Goal: Task Accomplishment & Management: Use online tool/utility

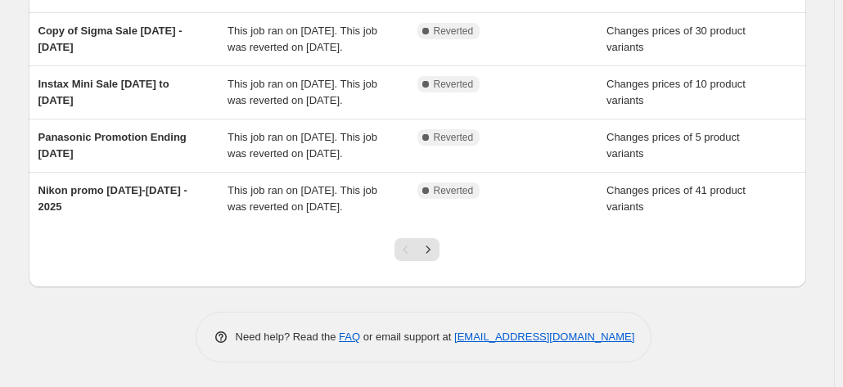
scroll to position [501, 0]
click at [436, 251] on icon "Next" at bounding box center [428, 249] width 16 height 16
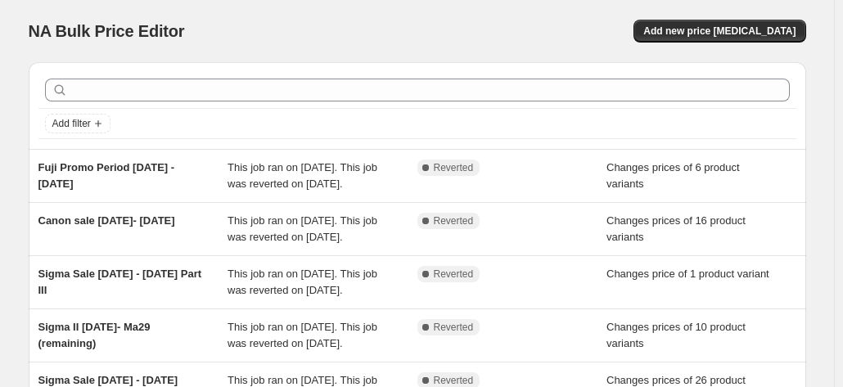
scroll to position [452, 0]
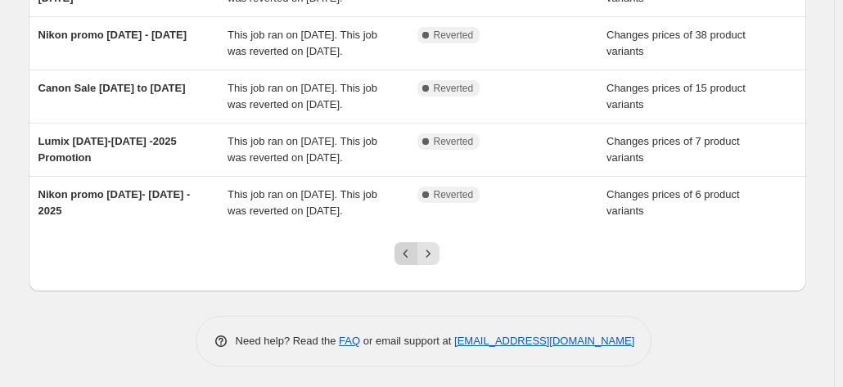
click at [414, 253] on icon "Previous" at bounding box center [406, 254] width 16 height 16
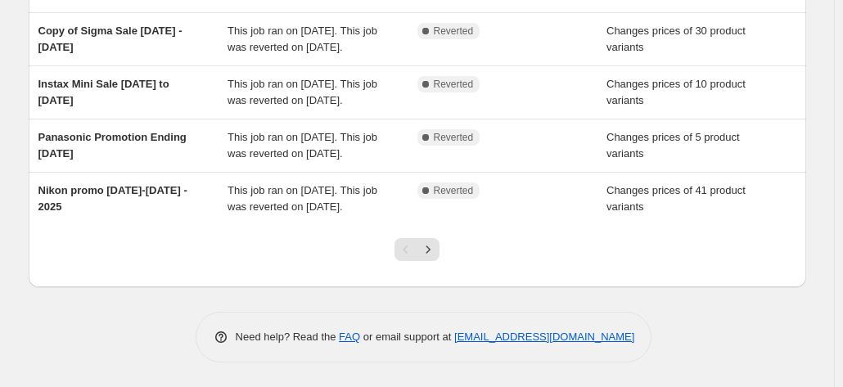
scroll to position [465, 0]
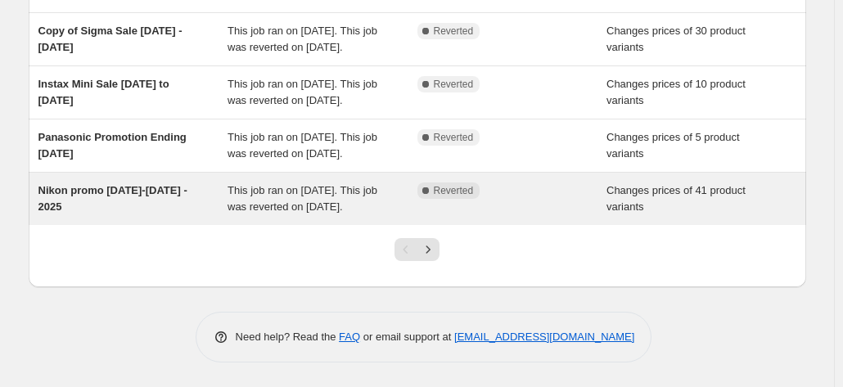
click at [117, 213] on span "Nikon promo [DATE]-[DATE] - 2025" at bounding box center [112, 198] width 149 height 29
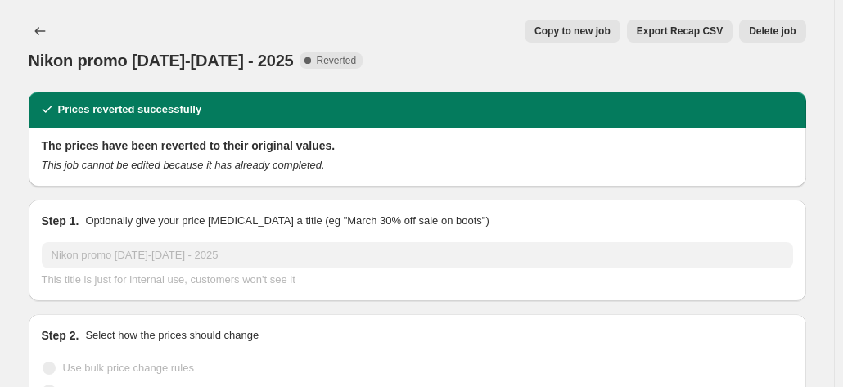
click at [578, 35] on span "Copy to new job" at bounding box center [573, 31] width 76 height 13
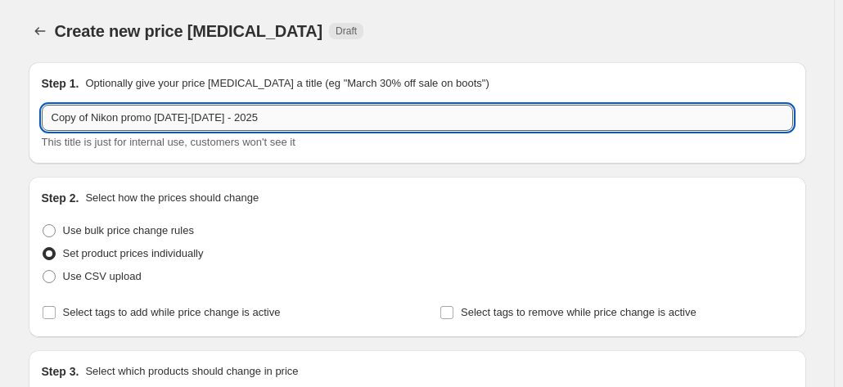
click at [291, 120] on input "Copy of Nikon promo [DATE]-[DATE] - 2025" at bounding box center [418, 118] width 752 height 26
type input "Copy of Nikon promo [DATE]- [DATE] - 2025"
drag, startPoint x: 305, startPoint y: 117, endPoint x: 5, endPoint y: 104, distance: 300.7
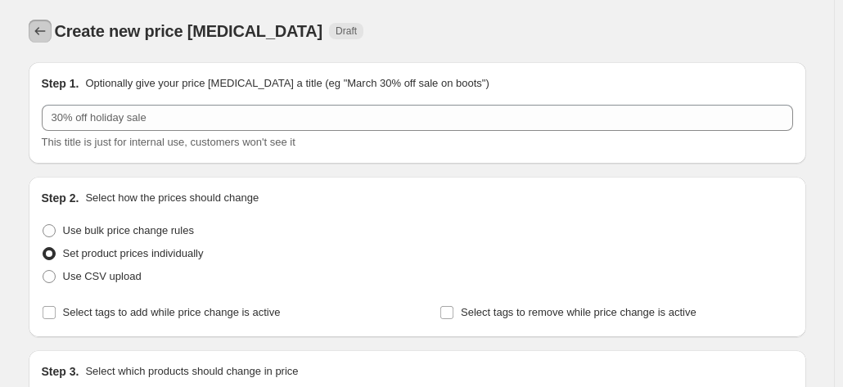
click at [48, 35] on icon "Price change jobs" at bounding box center [40, 31] width 16 height 16
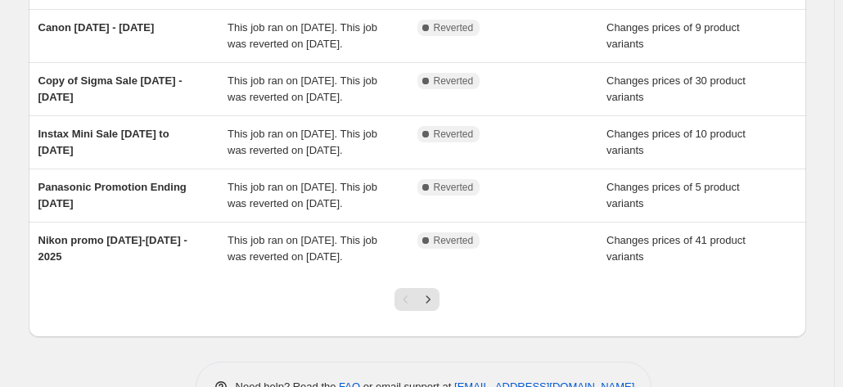
scroll to position [501, 0]
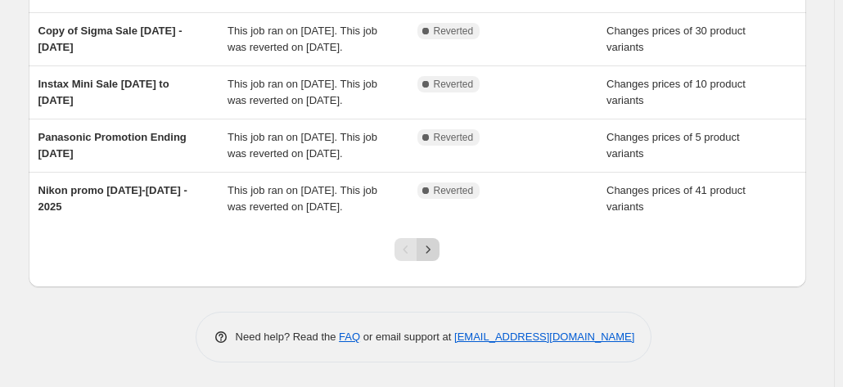
click at [440, 251] on button "Next" at bounding box center [428, 249] width 23 height 23
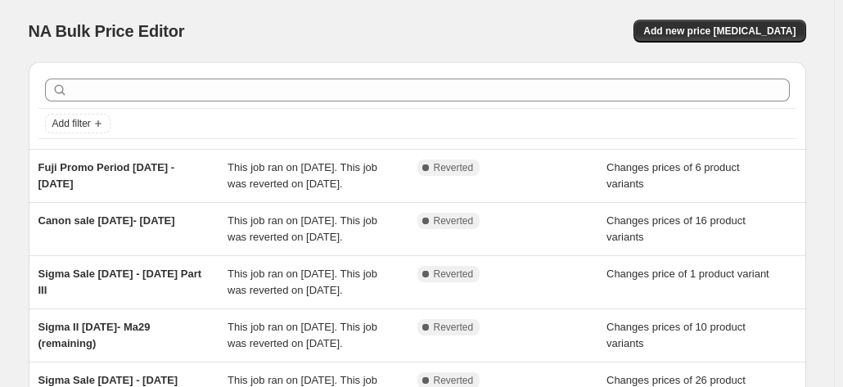
scroll to position [339, 0]
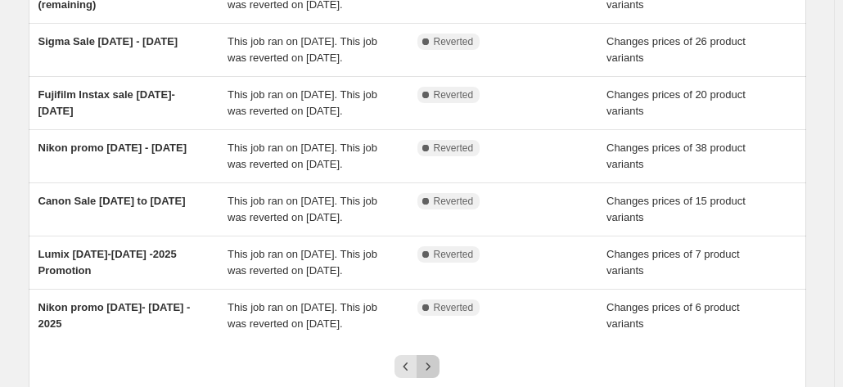
click at [436, 361] on icon "Next" at bounding box center [428, 367] width 16 height 16
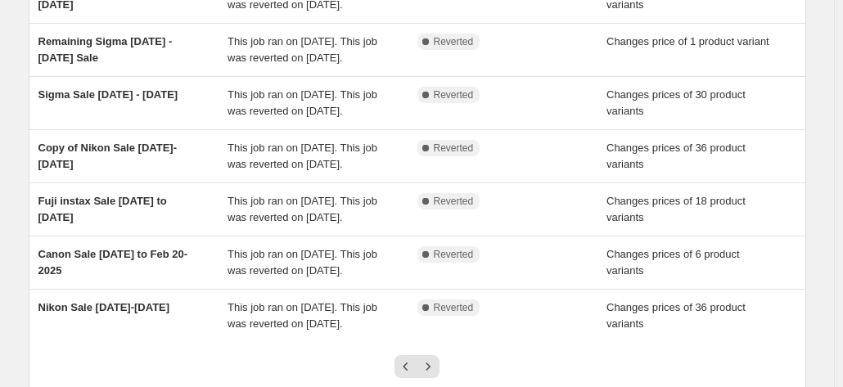
scroll to position [583, 0]
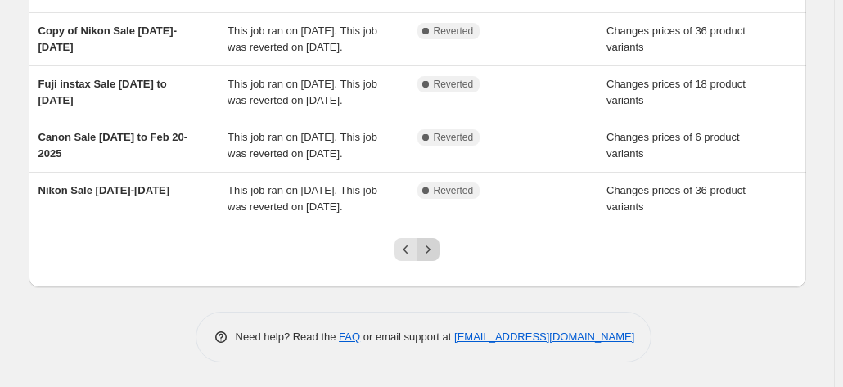
click at [428, 254] on icon "Next" at bounding box center [428, 249] width 16 height 16
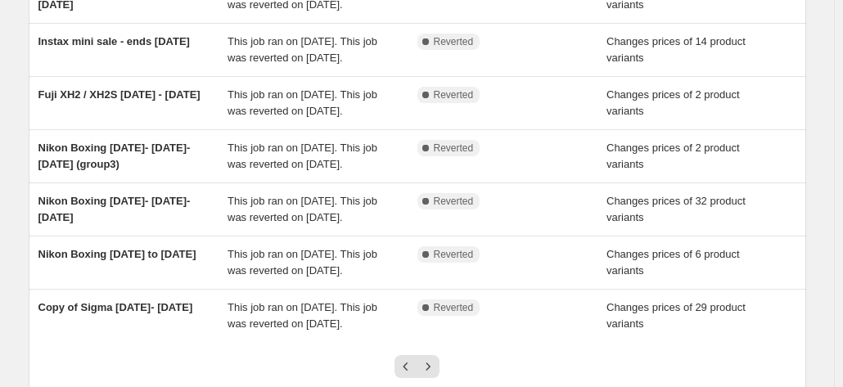
scroll to position [616, 0]
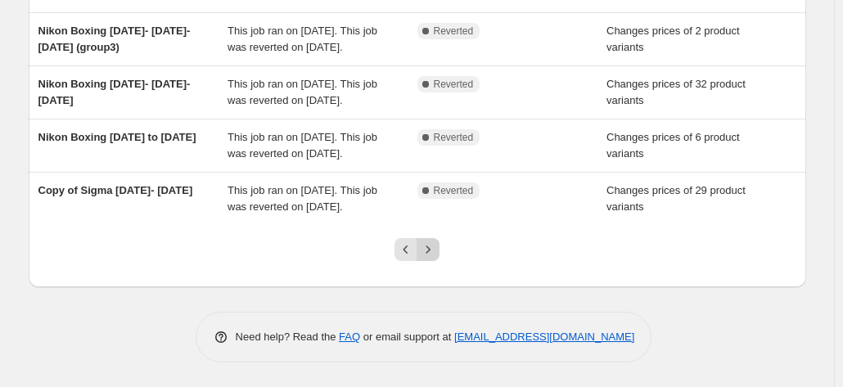
click at [430, 248] on icon "Next" at bounding box center [428, 249] width 16 height 16
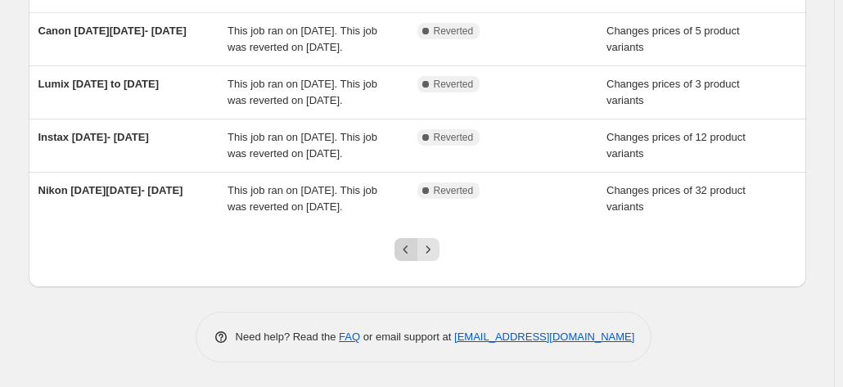
click at [408, 249] on icon "Previous" at bounding box center [406, 249] width 16 height 16
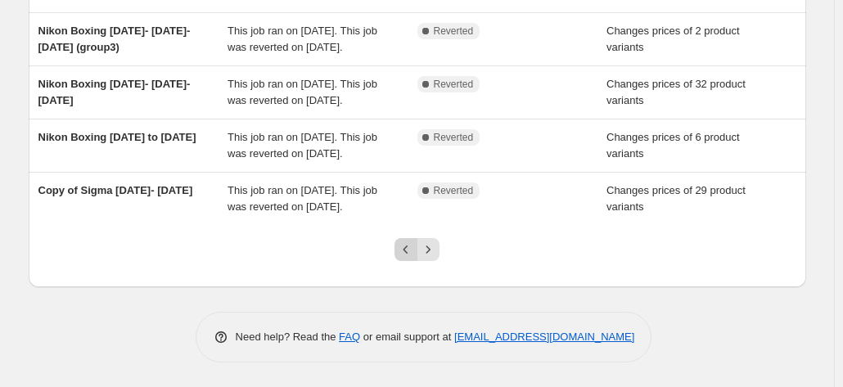
click at [414, 251] on icon "Previous" at bounding box center [406, 249] width 16 height 16
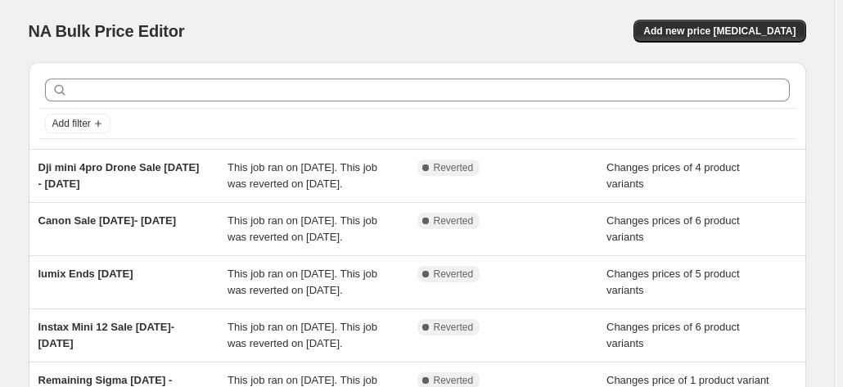
scroll to position [583, 0]
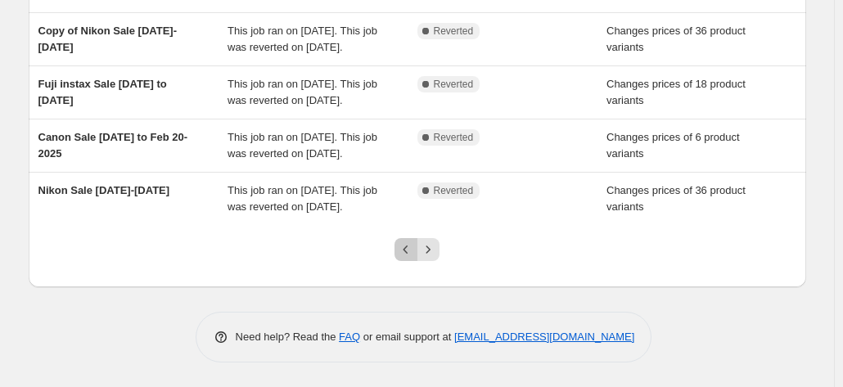
click at [408, 247] on icon "Previous" at bounding box center [406, 249] width 16 height 16
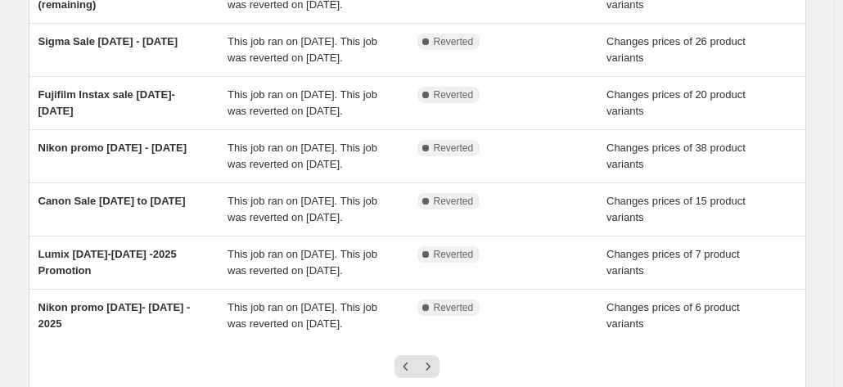
scroll to position [452, 0]
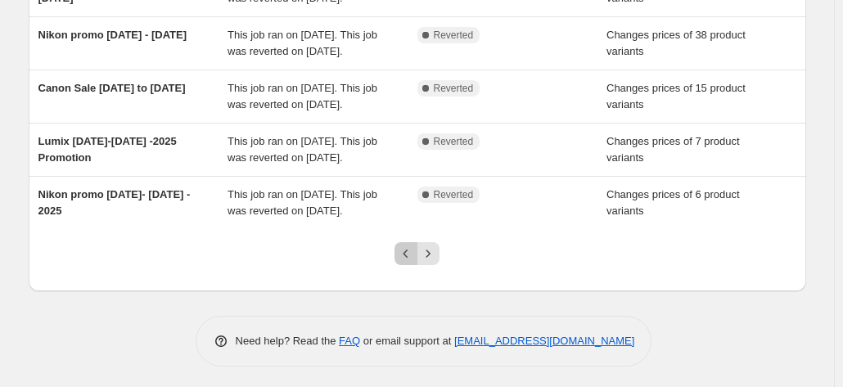
click at [403, 247] on icon "Previous" at bounding box center [406, 254] width 16 height 16
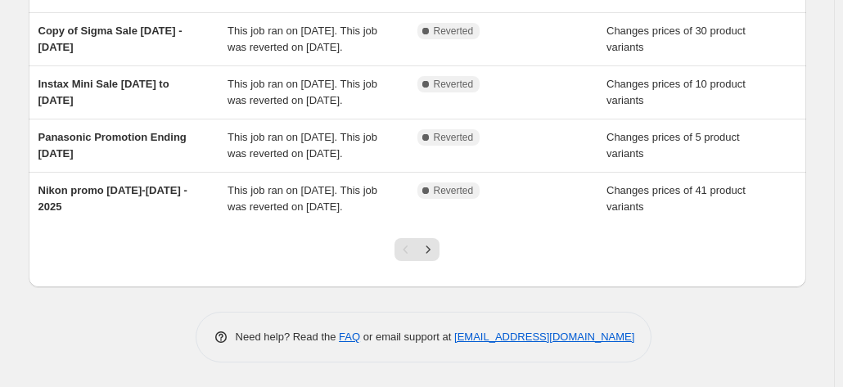
scroll to position [501, 0]
click at [424, 247] on icon "Next" at bounding box center [428, 249] width 16 height 16
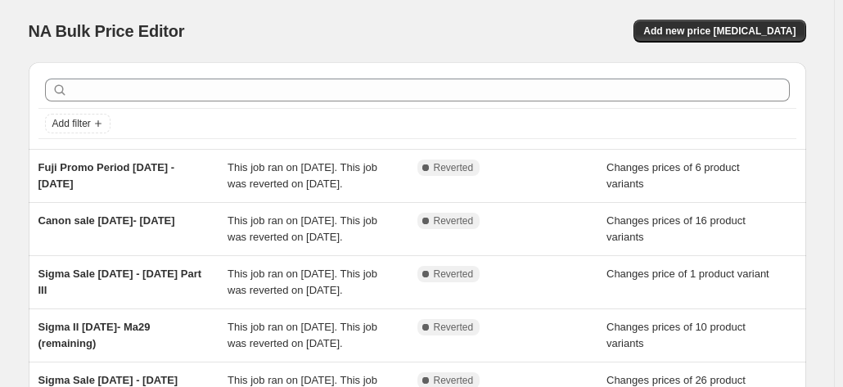
scroll to position [339, 0]
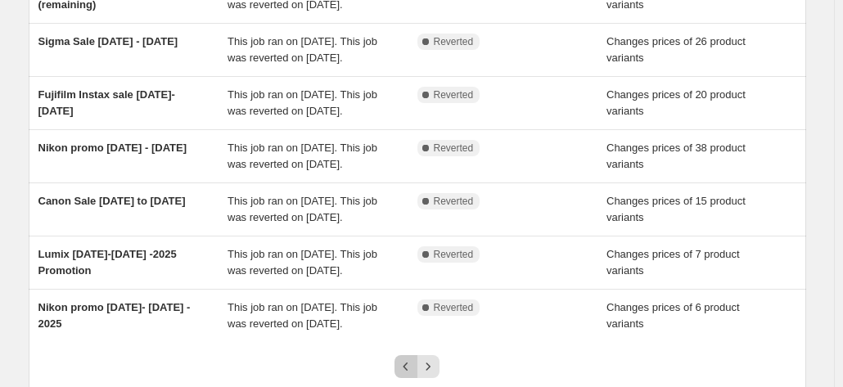
click at [408, 368] on icon "Previous" at bounding box center [406, 367] width 16 height 16
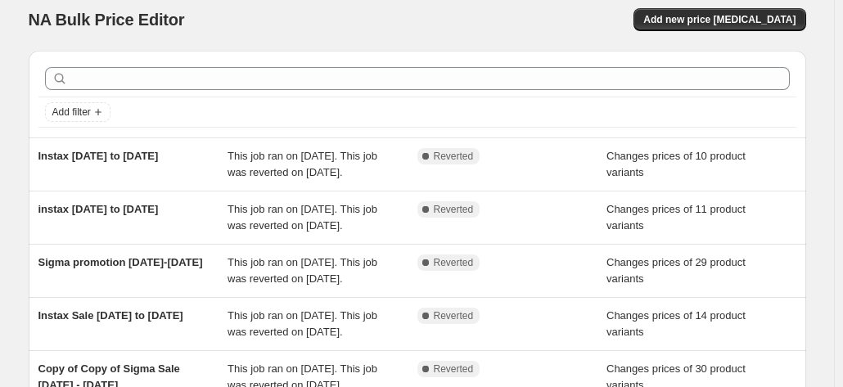
scroll to position [0, 0]
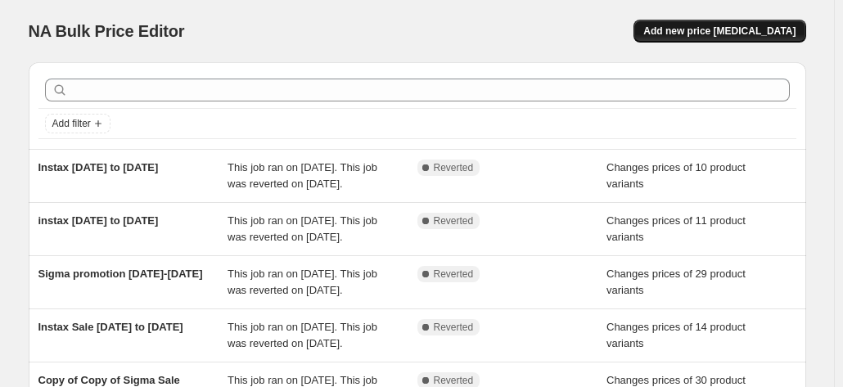
click at [737, 33] on span "Add new price [MEDICAL_DATA]" at bounding box center [719, 31] width 152 height 13
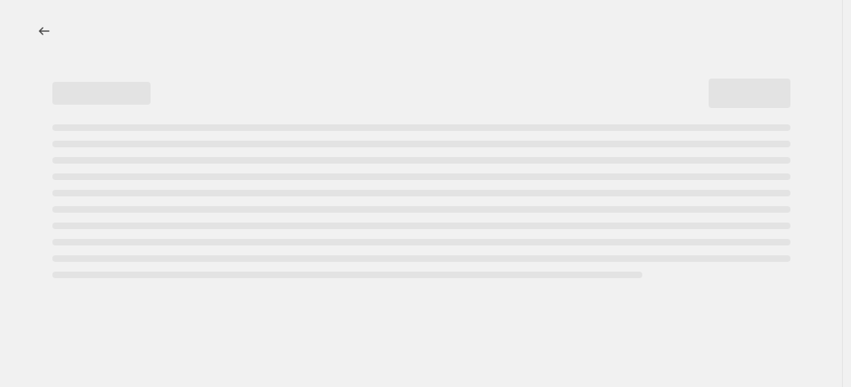
select select "percentage"
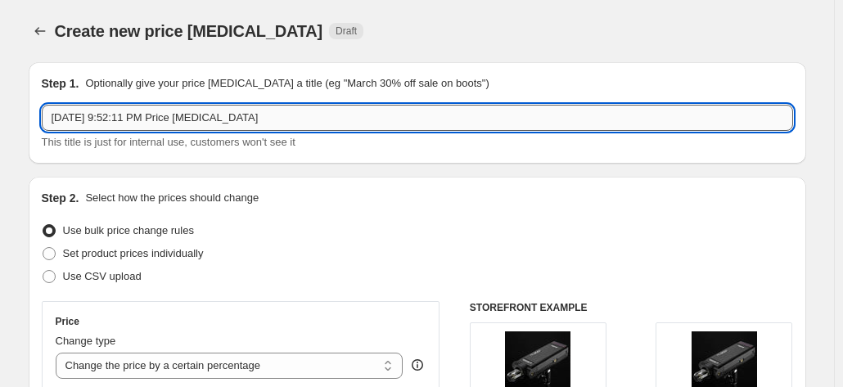
click at [285, 124] on input "[DATE] 9:52:11 PM Price [MEDICAL_DATA]" at bounding box center [418, 118] width 752 height 26
type input "A"
click at [265, 124] on input "text" at bounding box center [418, 118] width 752 height 26
paste input "Copy of Nikon promo [DATE]- [DATE] - 2025"
click at [93, 116] on input "Copy of Nikon promo [DATE]- [DATE] - 2025" at bounding box center [418, 118] width 752 height 26
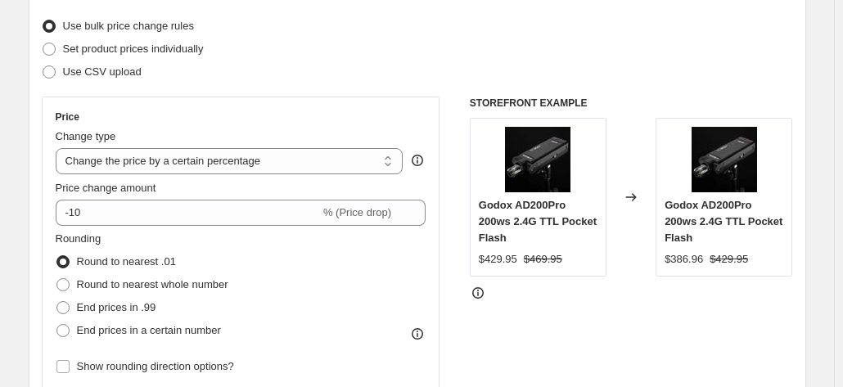
scroll to position [212, 0]
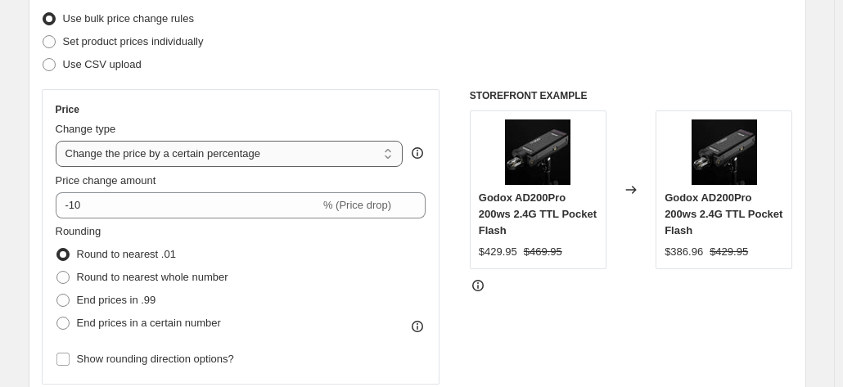
type input "Nikon promo [DATE]- [DATE] - 2025"
click at [252, 160] on select "Change the price to a certain amount Change the price by a certain amount Chang…" at bounding box center [230, 154] width 348 height 26
click at [38, 206] on div "Step 2. Select how the prices should change Use bulk price change rules Set pro…" at bounding box center [418, 252] width 778 height 575
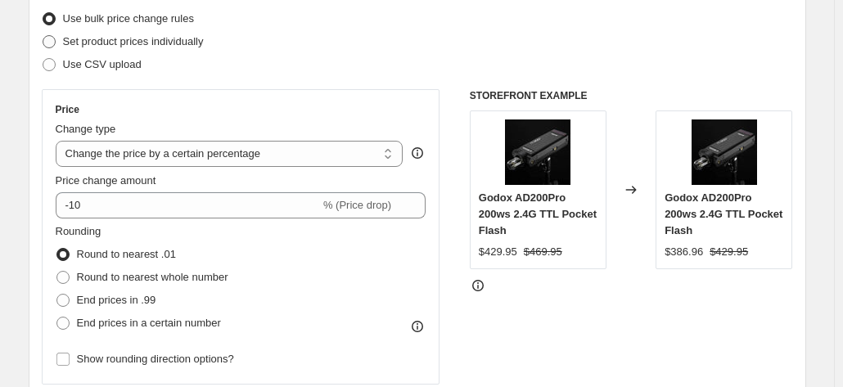
click at [52, 43] on span at bounding box center [49, 41] width 13 height 13
click at [43, 36] on input "Set product prices individually" at bounding box center [43, 35] width 1 height 1
radio input "true"
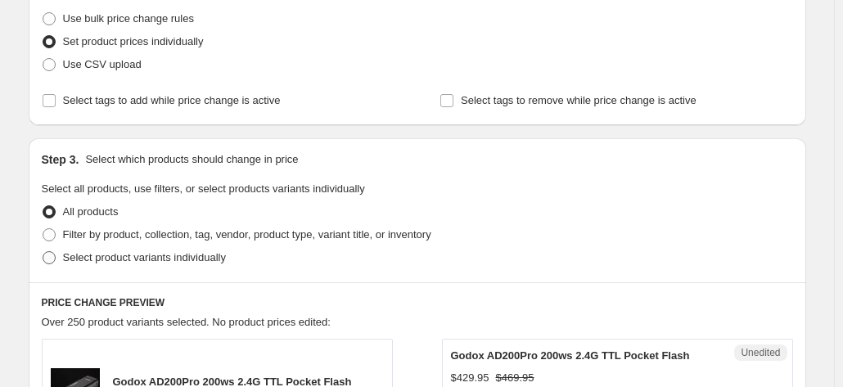
click at [53, 259] on span at bounding box center [49, 257] width 13 height 13
click at [43, 252] on input "Select product variants individually" at bounding box center [43, 251] width 1 height 1
radio input "true"
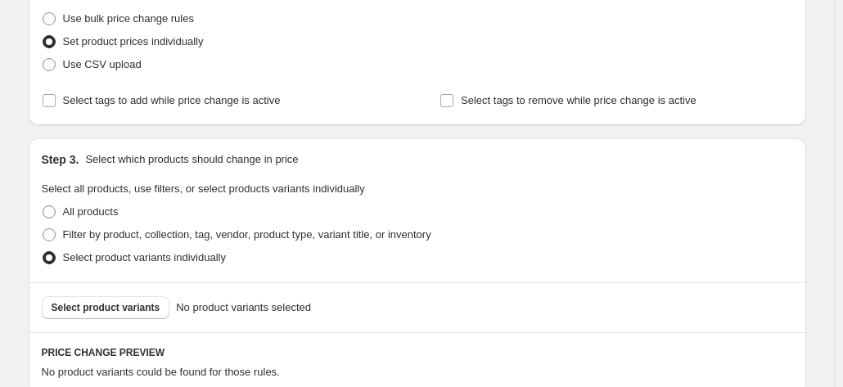
scroll to position [472, 0]
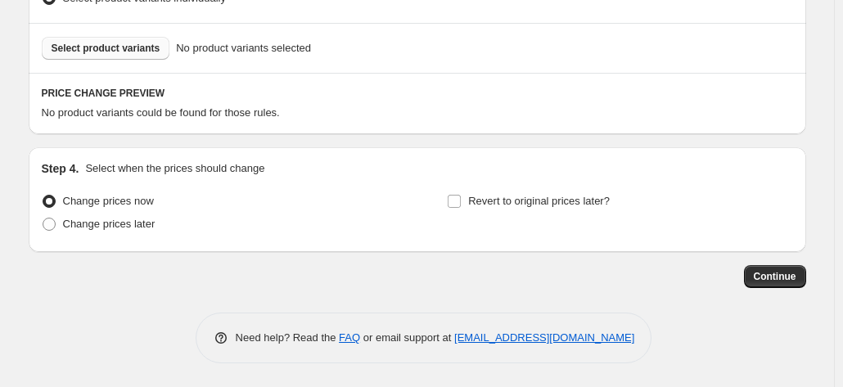
click at [98, 52] on span "Select product variants" at bounding box center [106, 48] width 109 height 13
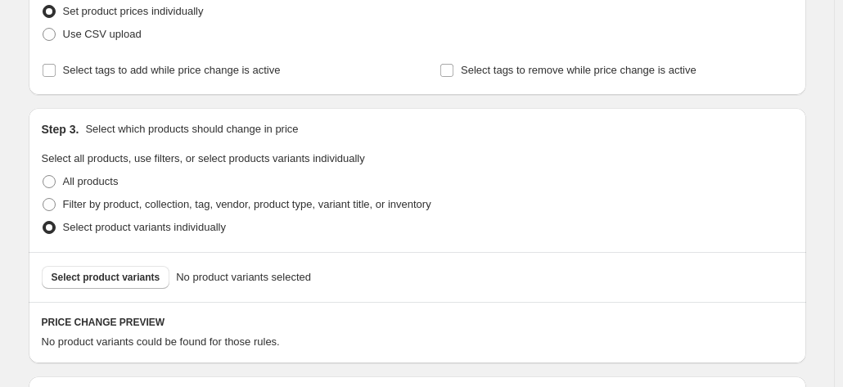
scroll to position [246, 0]
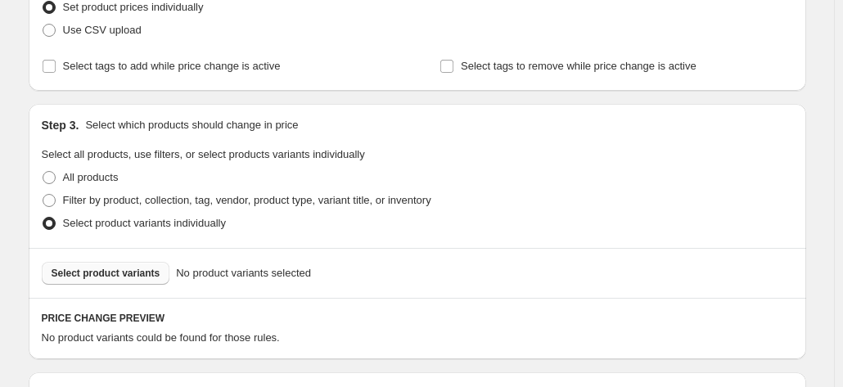
click at [131, 269] on span "Select product variants" at bounding box center [106, 273] width 109 height 13
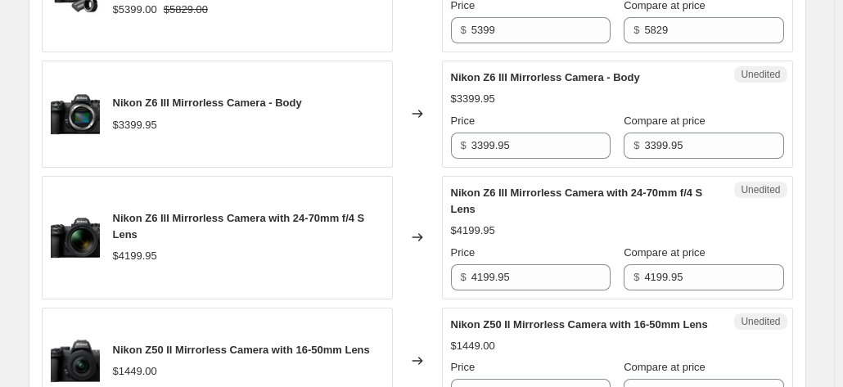
scroll to position [449, 0]
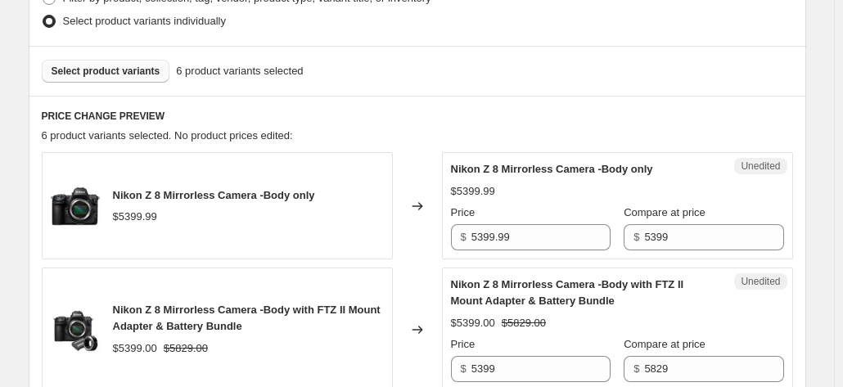
click at [131, 69] on span "Select product variants" at bounding box center [106, 71] width 109 height 13
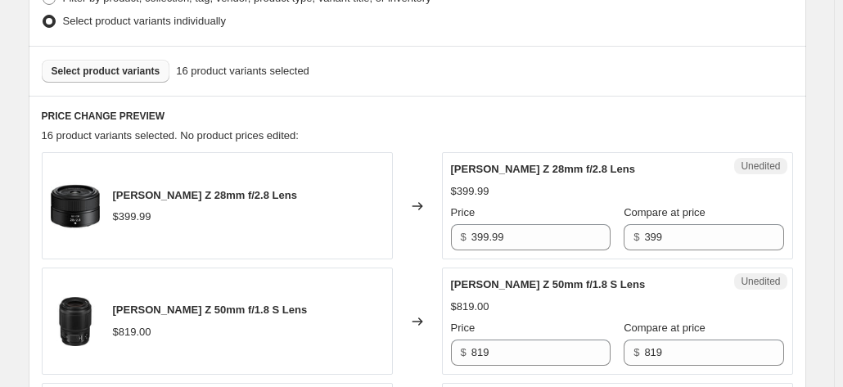
click at [125, 76] on span "Select product variants" at bounding box center [106, 71] width 109 height 13
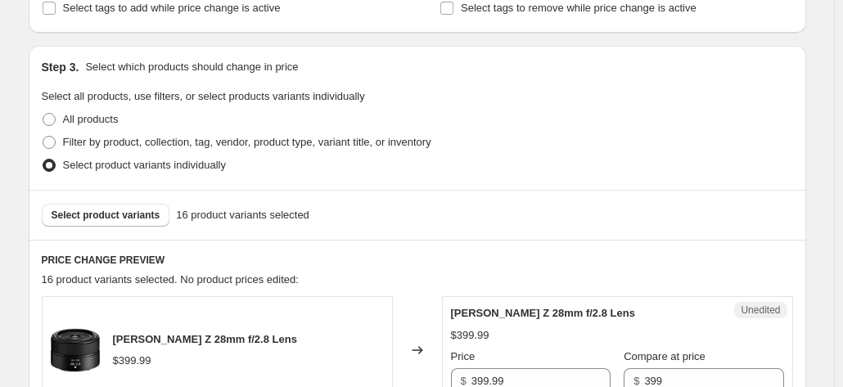
scroll to position [317, 0]
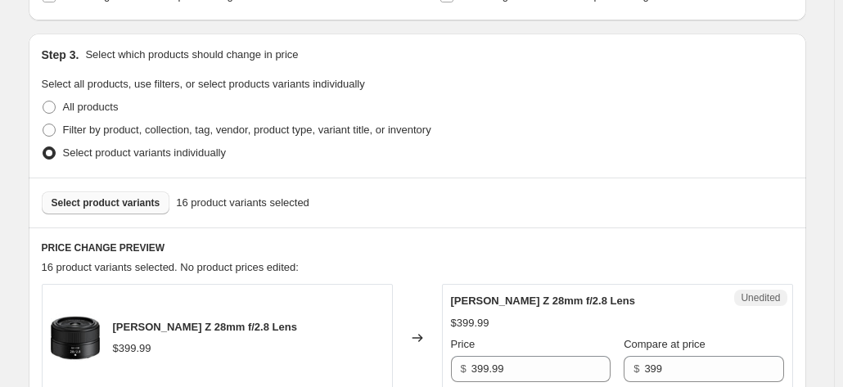
click at [113, 207] on span "Select product variants" at bounding box center [106, 202] width 109 height 13
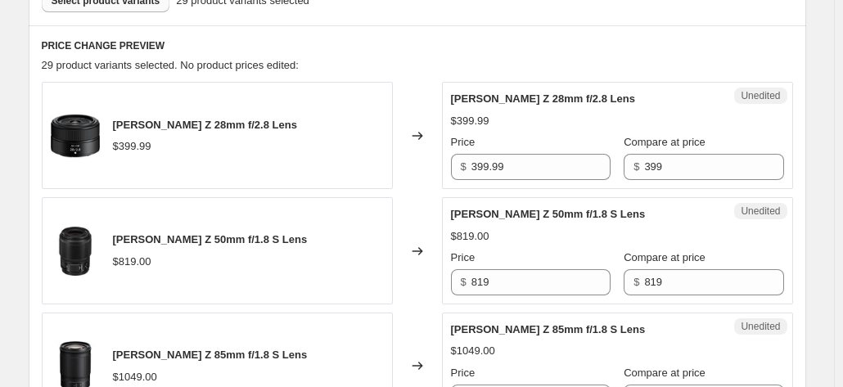
scroll to position [490, 0]
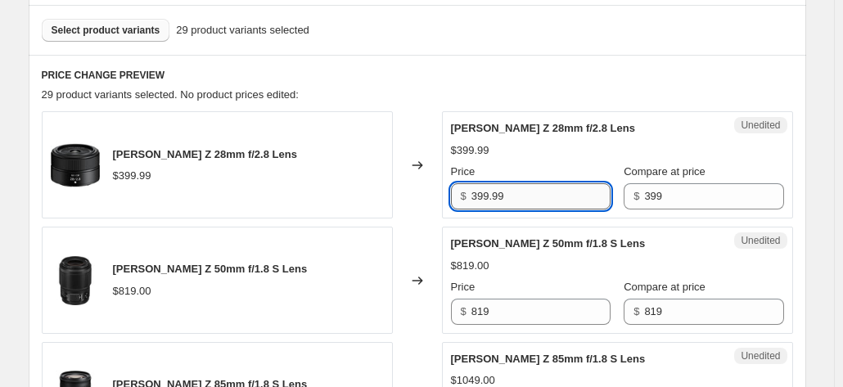
click at [551, 184] on input "399.99" at bounding box center [541, 196] width 139 height 26
type input "3"
type input "299"
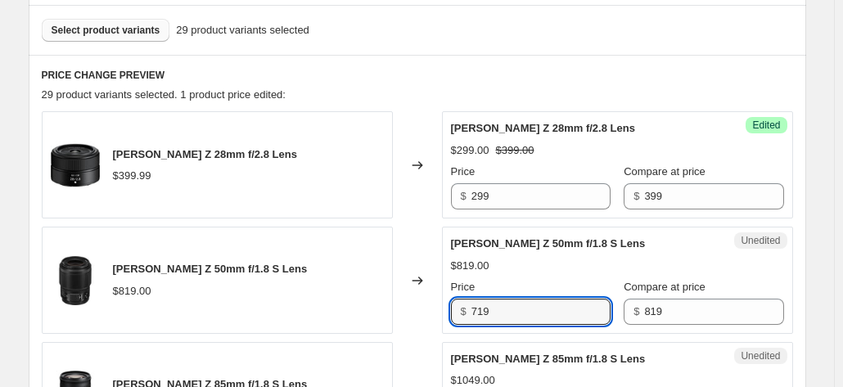
type input "719"
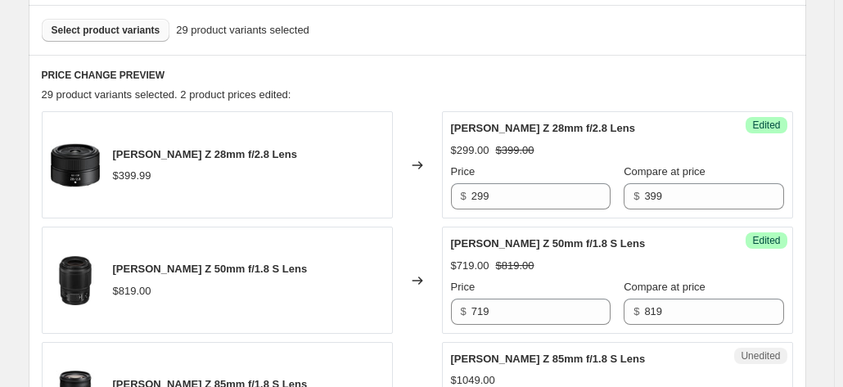
scroll to position [720, 0]
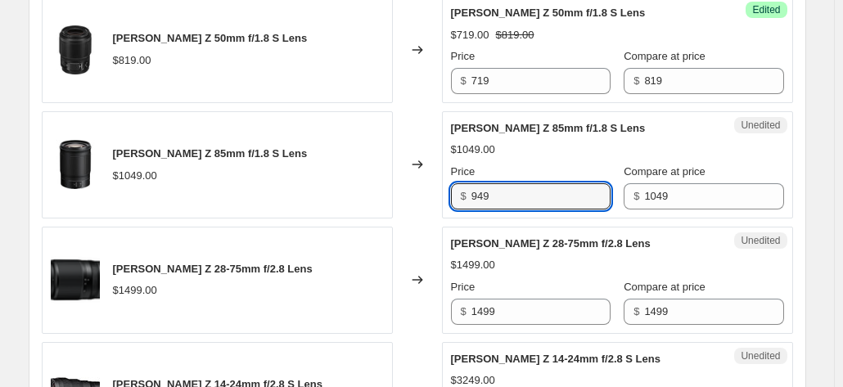
type input "949"
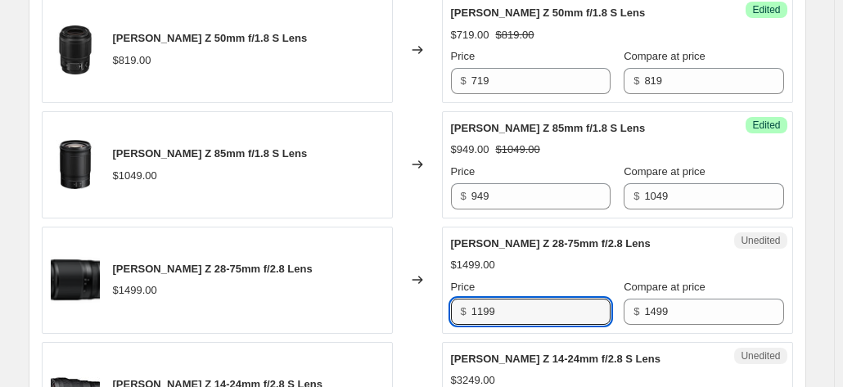
type input "1199"
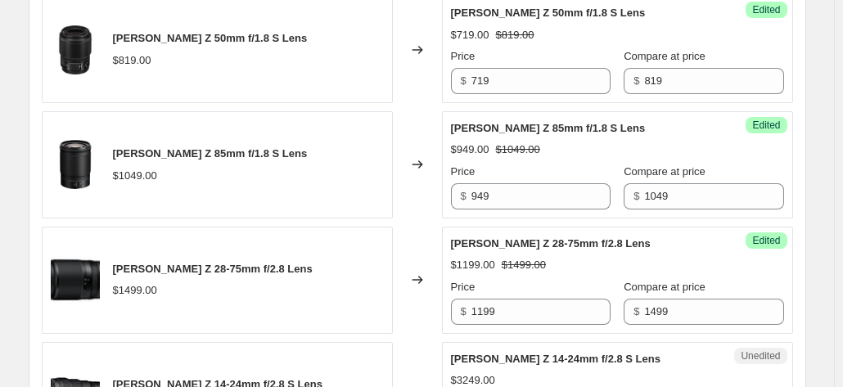
scroll to position [950, 0]
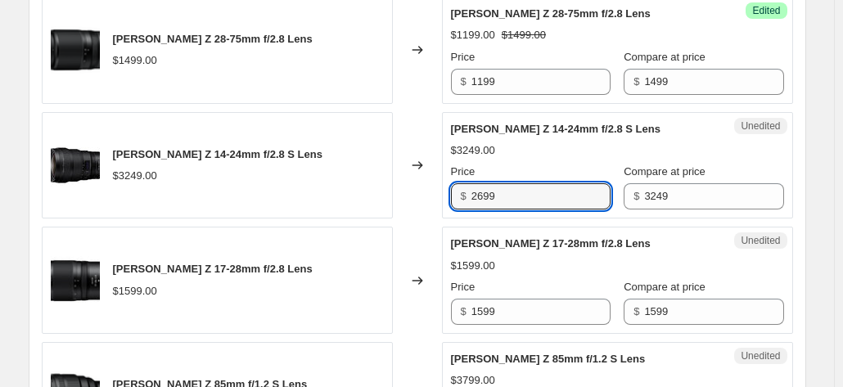
type input "2699"
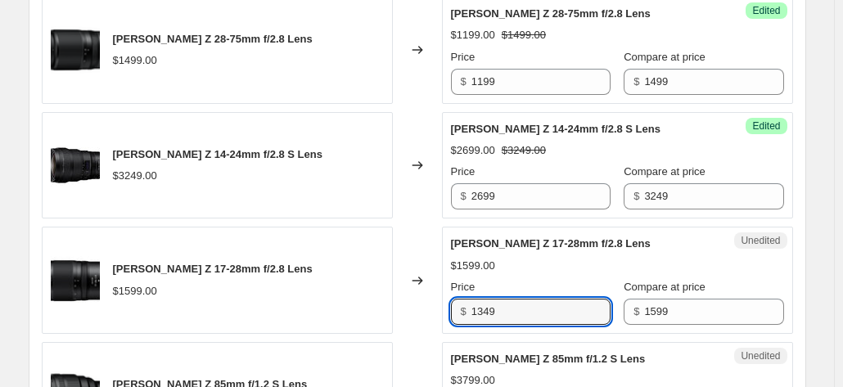
type input "1349"
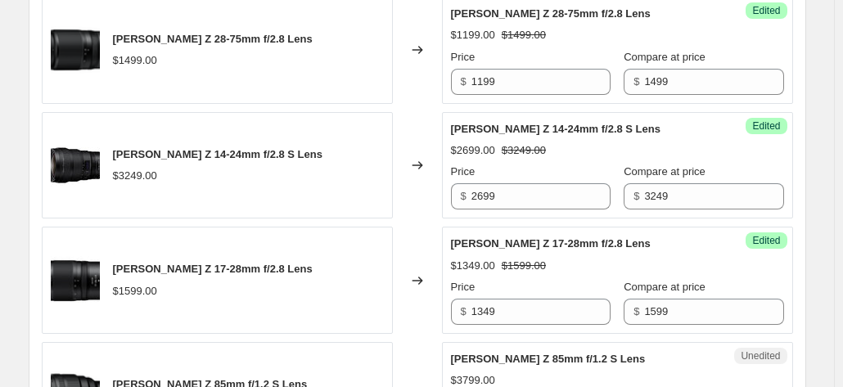
scroll to position [1180, 0]
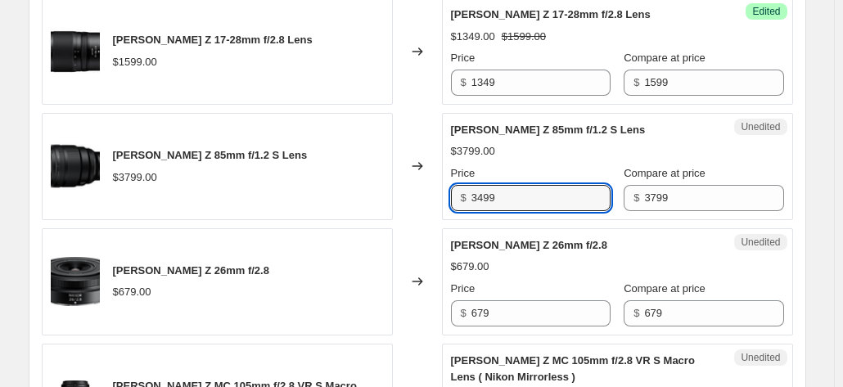
type input "3499"
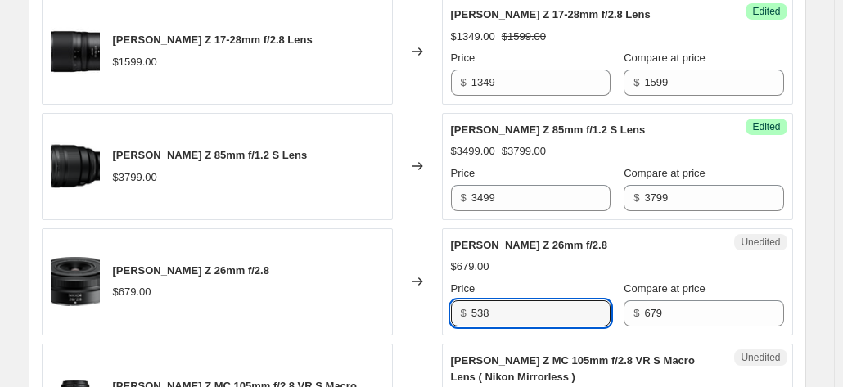
type input "538"
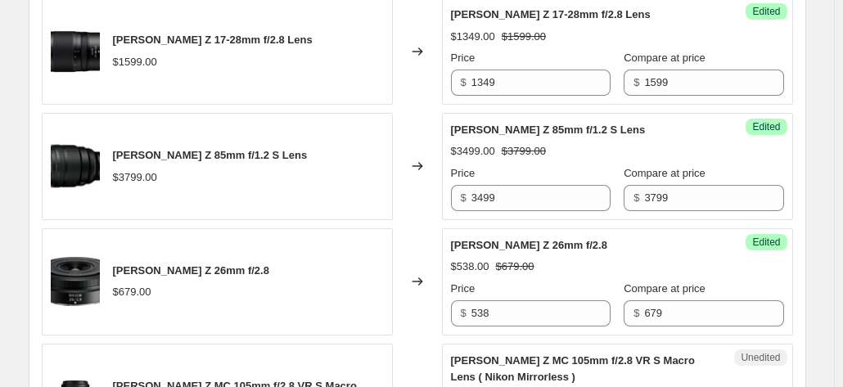
scroll to position [1425, 0]
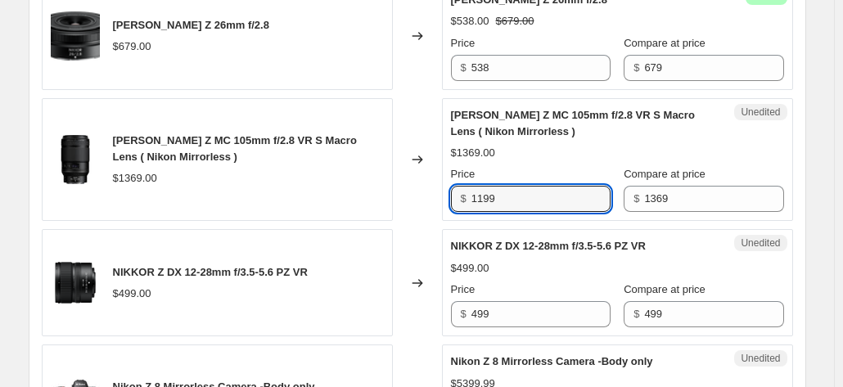
type input "1199"
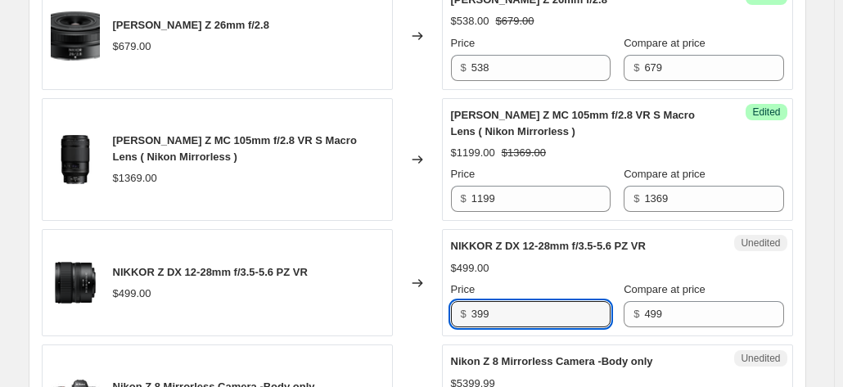
type input "399"
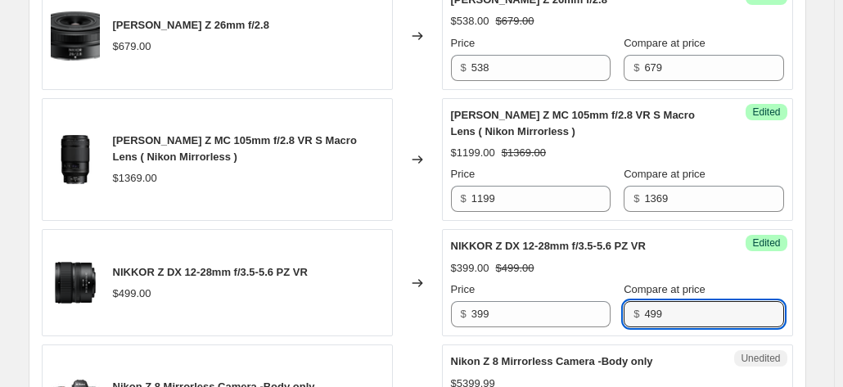
scroll to position [1655, 0]
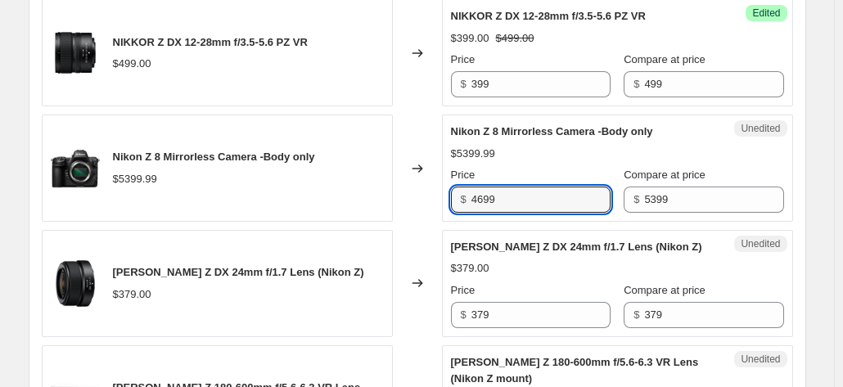
type input "4699"
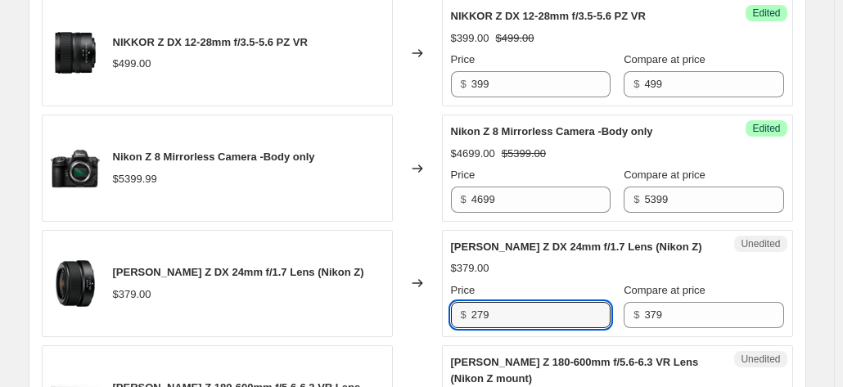
type input "279"
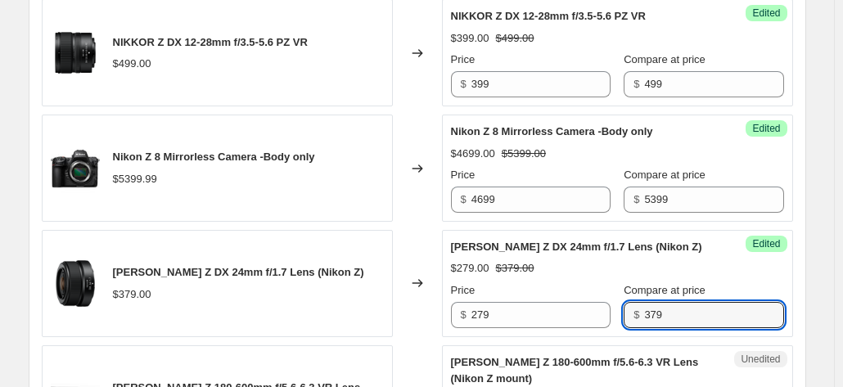
scroll to position [1917, 0]
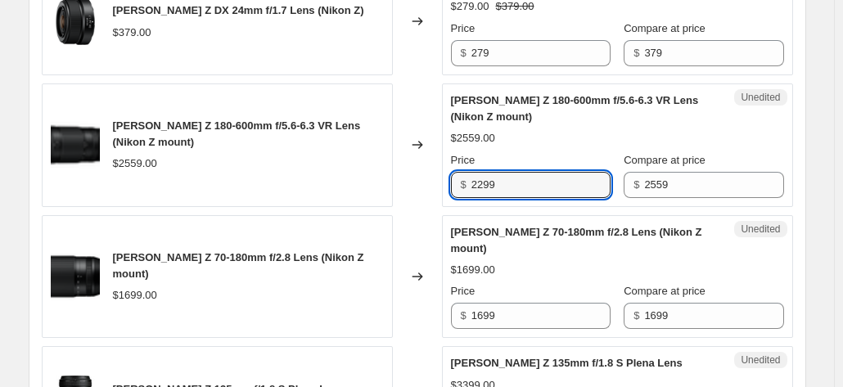
type input "2299"
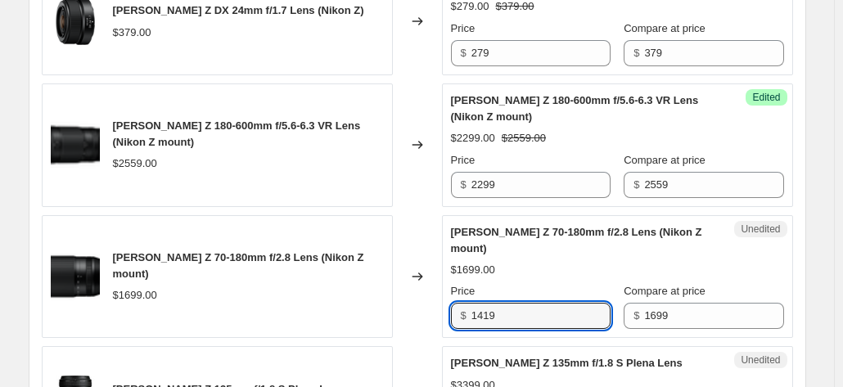
type input "1419"
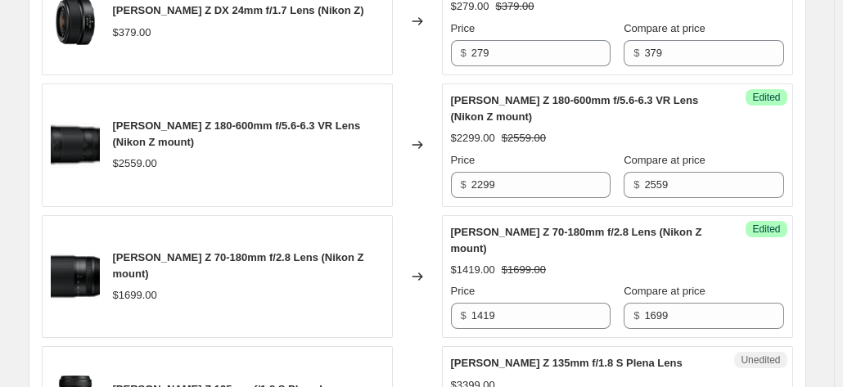
scroll to position [2163, 0]
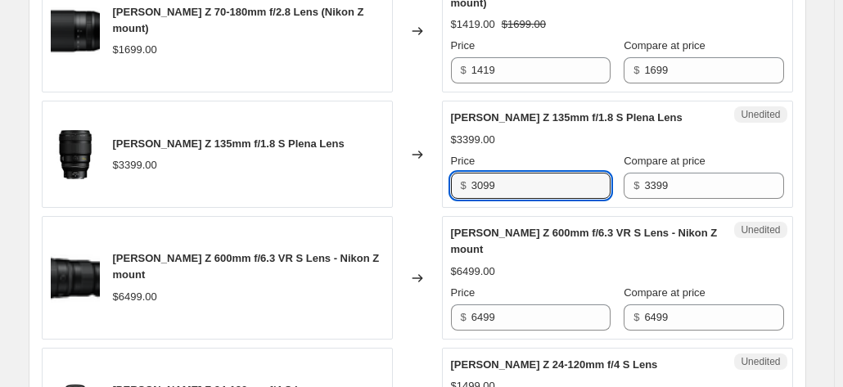
type input "3099"
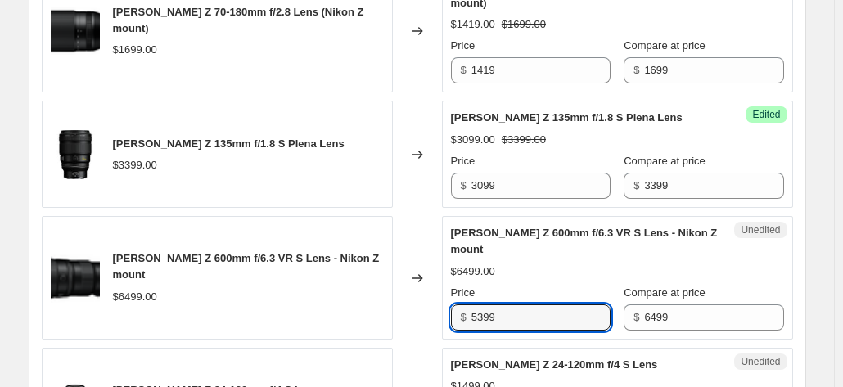
type input "5399"
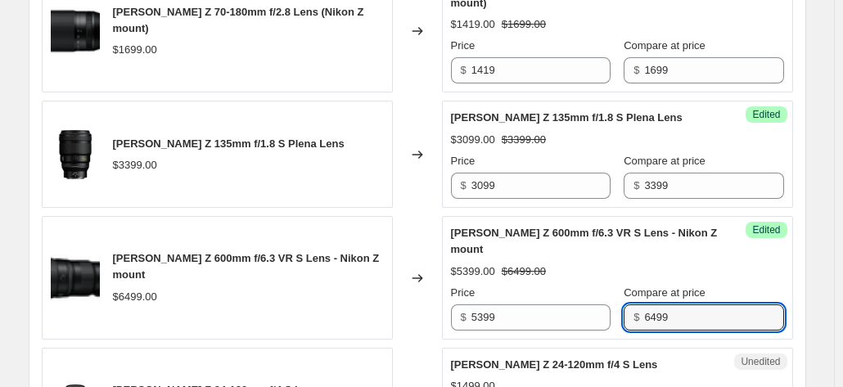
scroll to position [2408, 0]
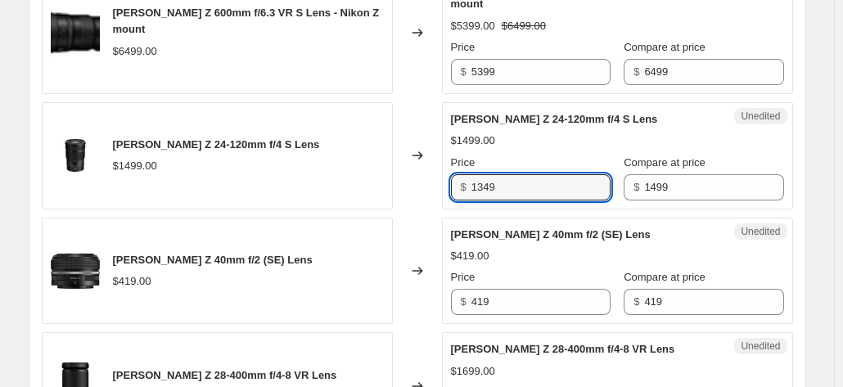
type input "1349"
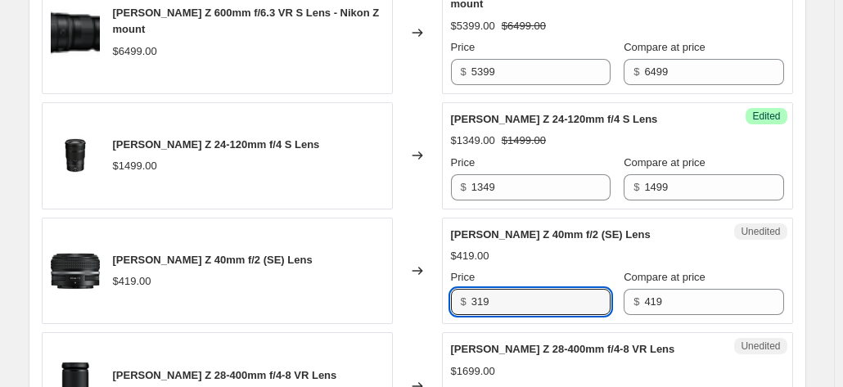
type input "319"
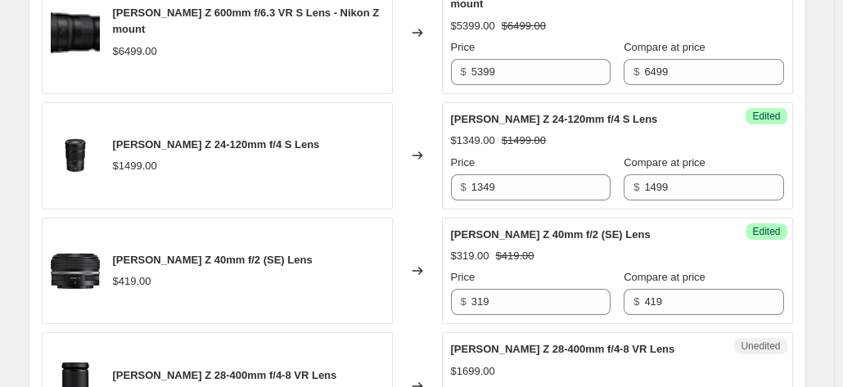
scroll to position [2638, 0]
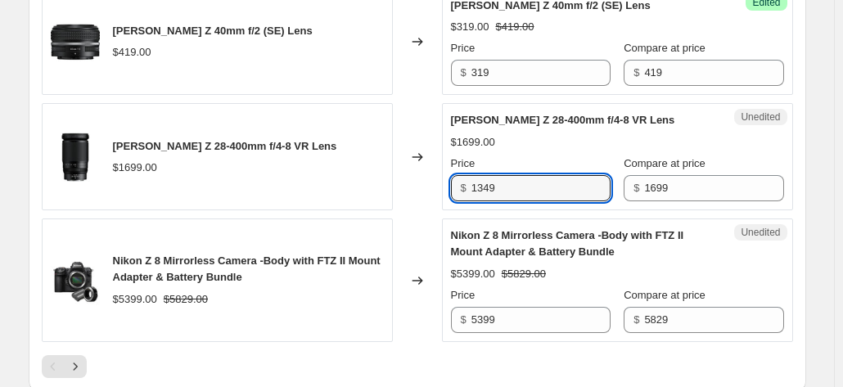
type input "1349"
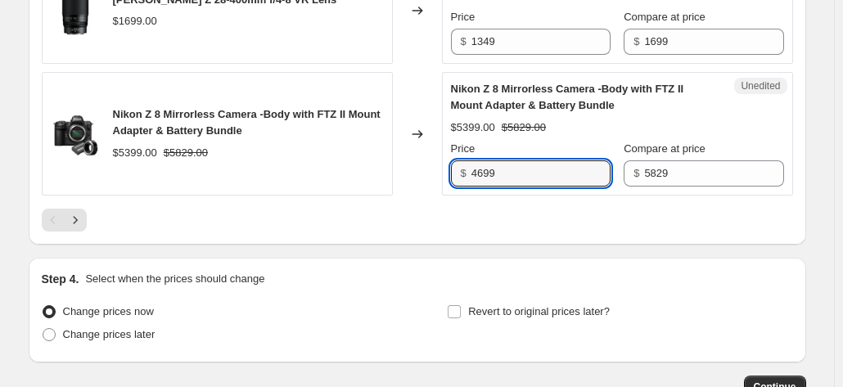
scroll to position [2793, 0]
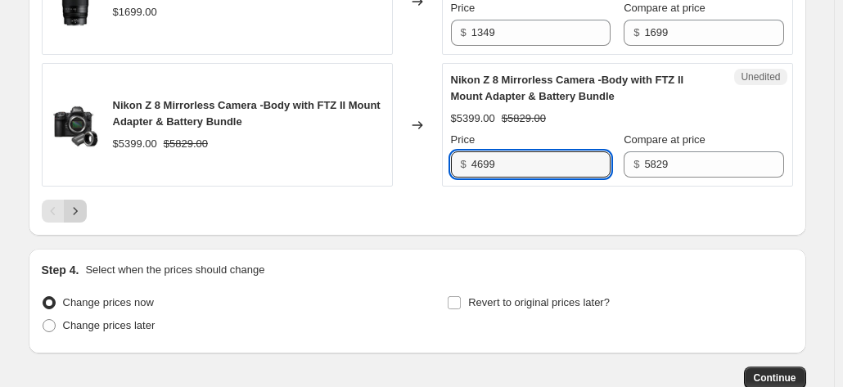
type input "4699"
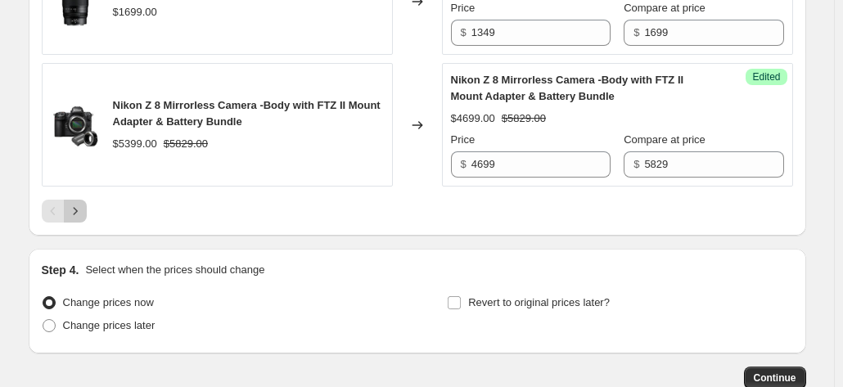
click at [84, 215] on icon "Next" at bounding box center [75, 211] width 16 height 16
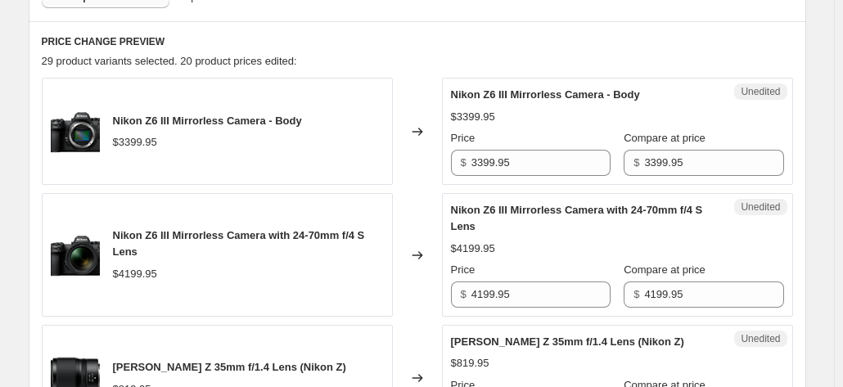
scroll to position [529, 0]
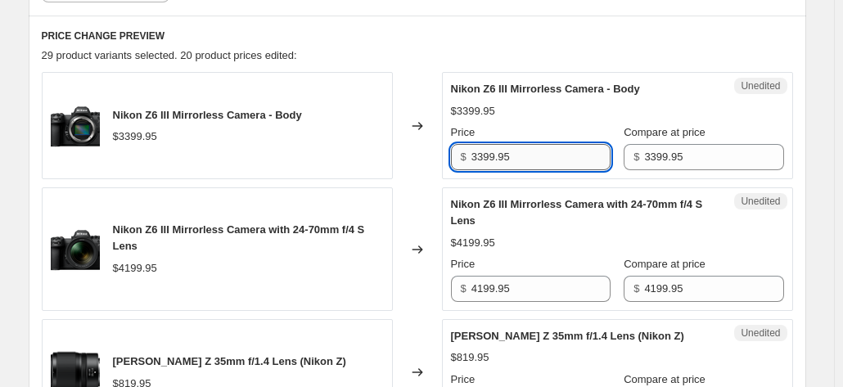
click at [532, 154] on input "3399.95" at bounding box center [541, 157] width 139 height 26
type input "3"
type input "2849.95"
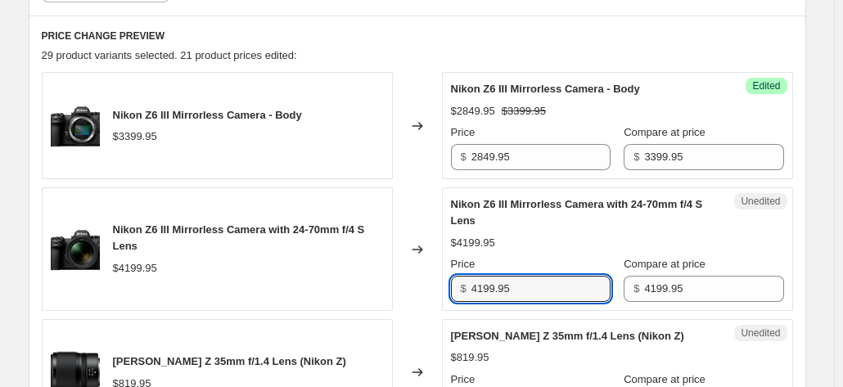
drag, startPoint x: 547, startPoint y: 278, endPoint x: 424, endPoint y: 276, distance: 122.8
click at [424, 276] on div "Nikon Z6 III Mirrorless Camera with 24-70mm f/4 S Lens $4199.95 Changed to Uned…" at bounding box center [418, 249] width 752 height 124
type input "3649.95"
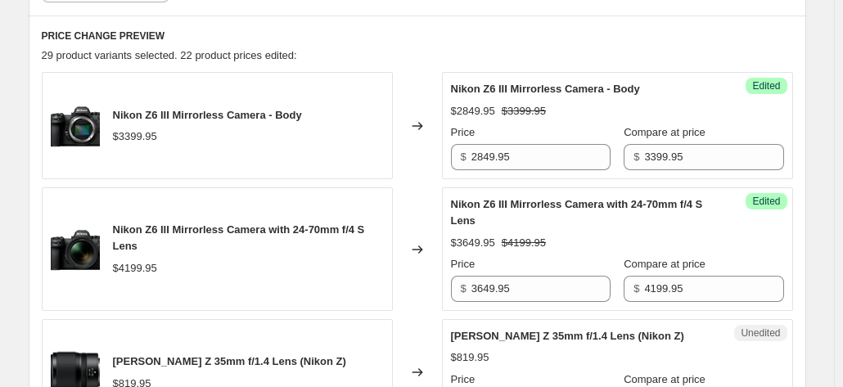
scroll to position [737, 0]
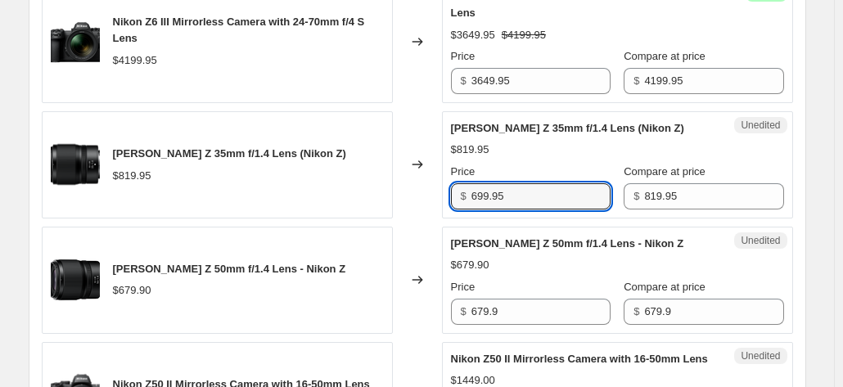
type input "699.95"
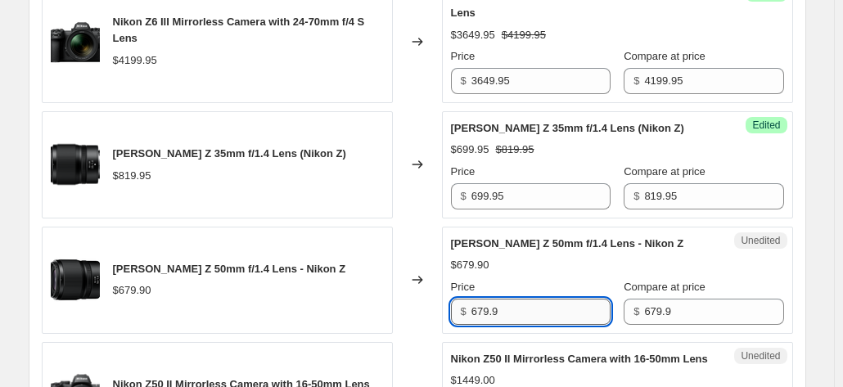
click at [530, 314] on input "679.9" at bounding box center [541, 312] width 139 height 26
type input "6"
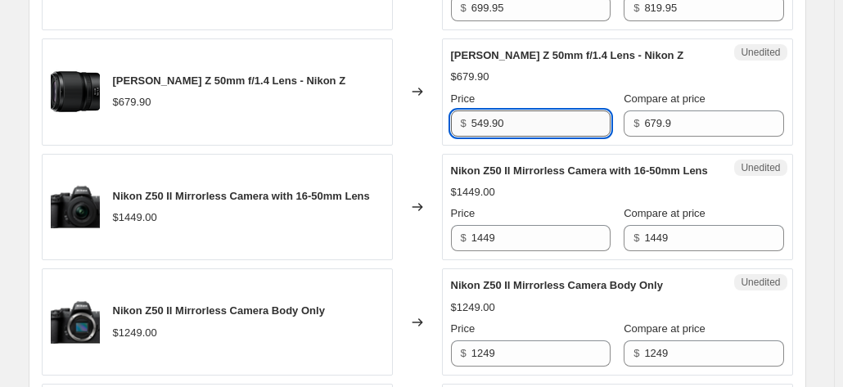
scroll to position [927, 0]
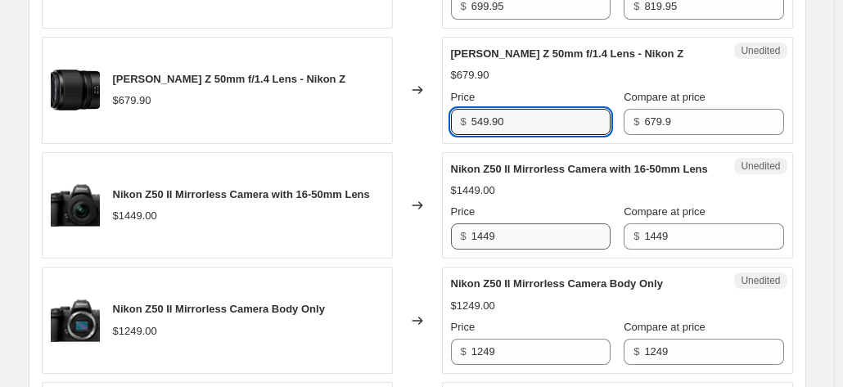
type input "549.90"
click at [516, 250] on input "1449" at bounding box center [541, 236] width 139 height 26
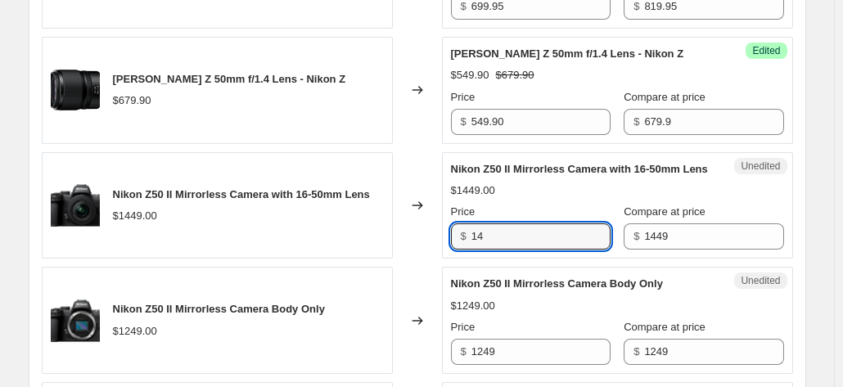
type input "1"
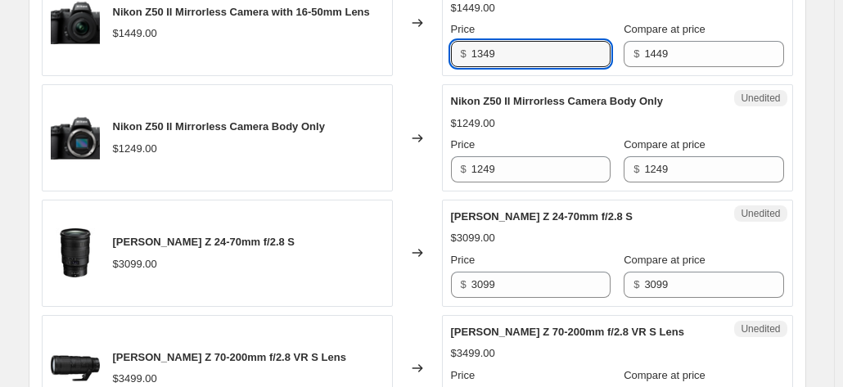
scroll to position [1110, 0]
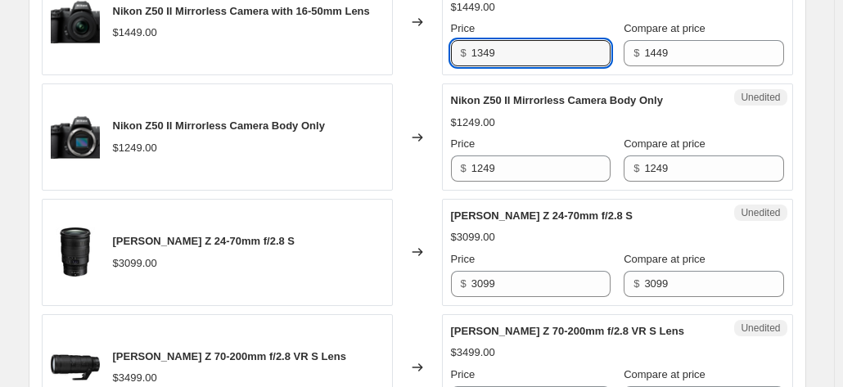
type input "1349"
click at [525, 182] on input "1249" at bounding box center [541, 169] width 139 height 26
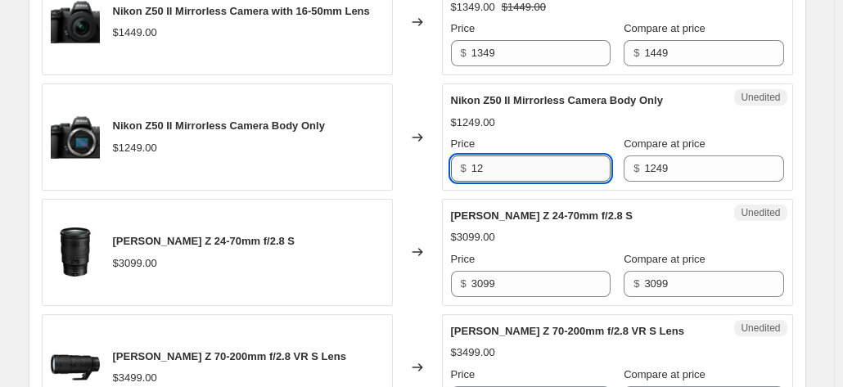
type input "1"
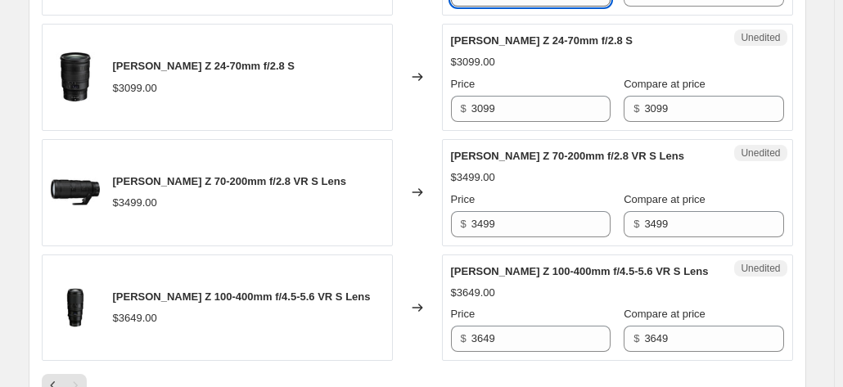
scroll to position [1289, 0]
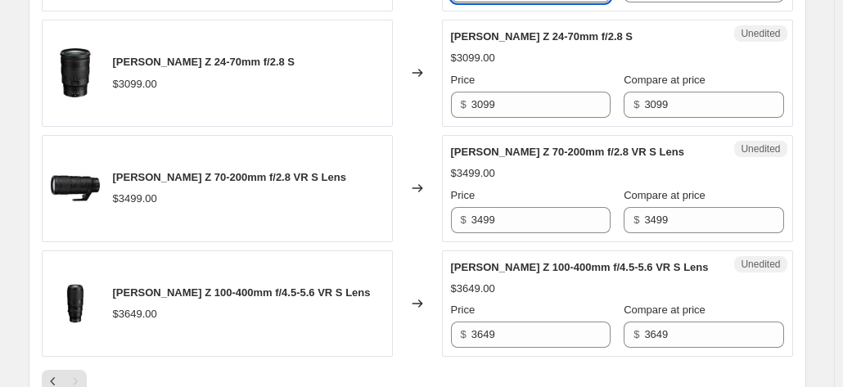
type input "1149"
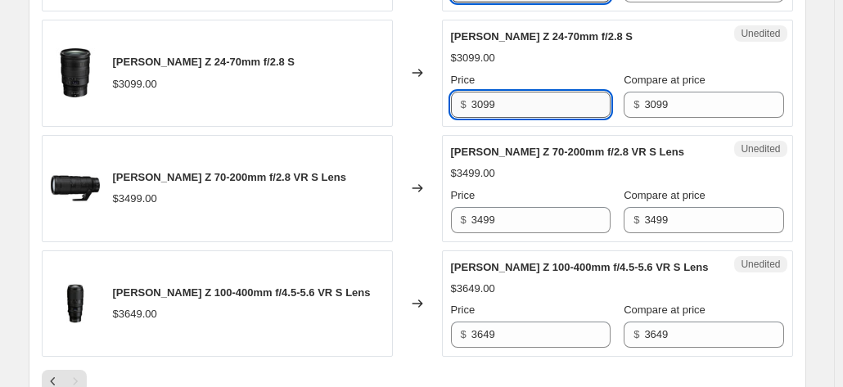
click at [512, 118] on input "3099" at bounding box center [541, 105] width 139 height 26
type input "3"
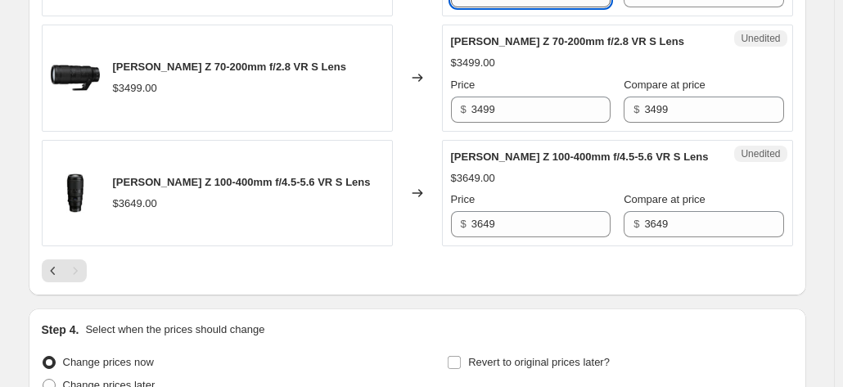
scroll to position [1401, 0]
type input "2699"
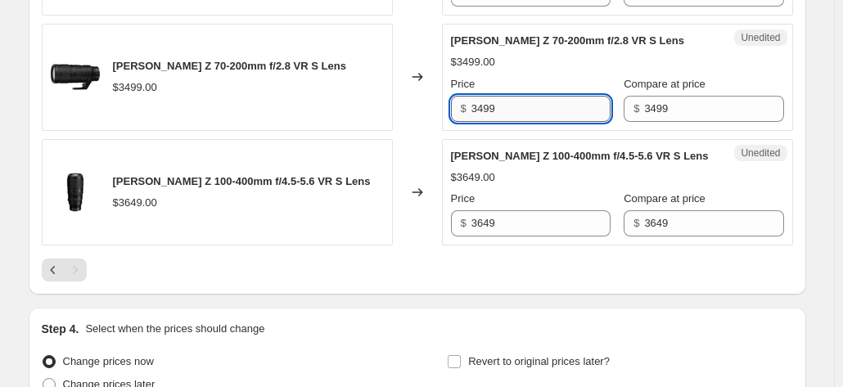
click at [554, 110] on input "3499" at bounding box center [541, 109] width 139 height 26
type input "3"
type input "2999"
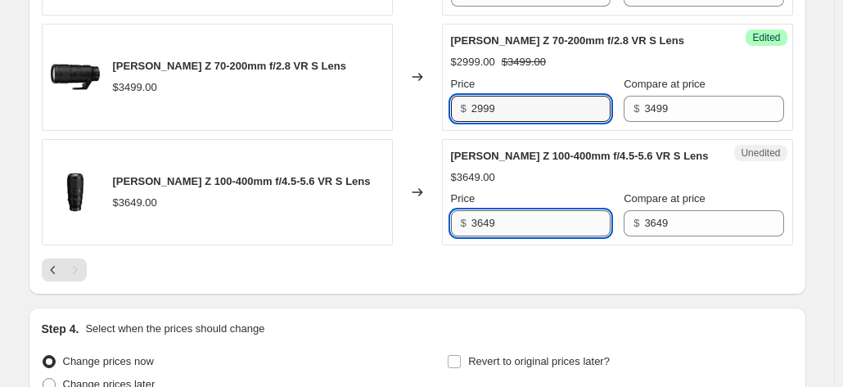
click at [535, 237] on input "3649" at bounding box center [541, 223] width 139 height 26
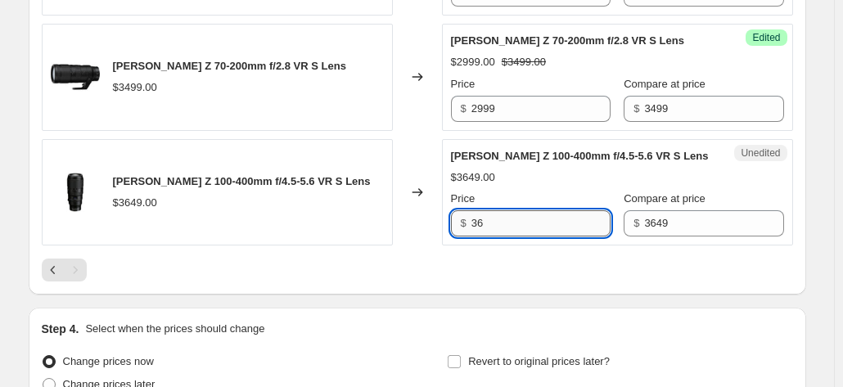
type input "3"
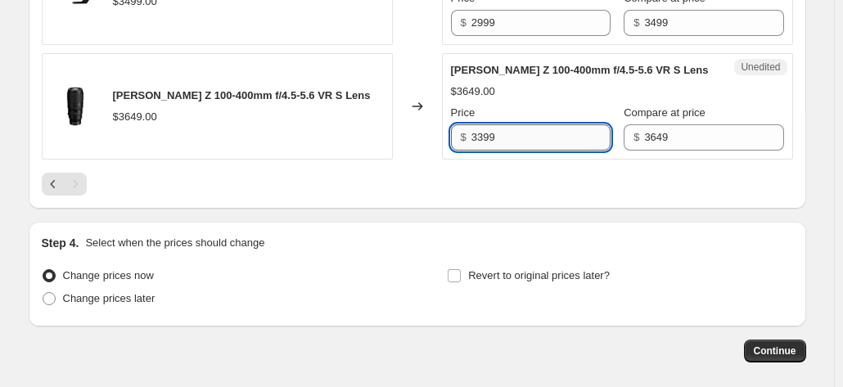
scroll to position [1488, 0]
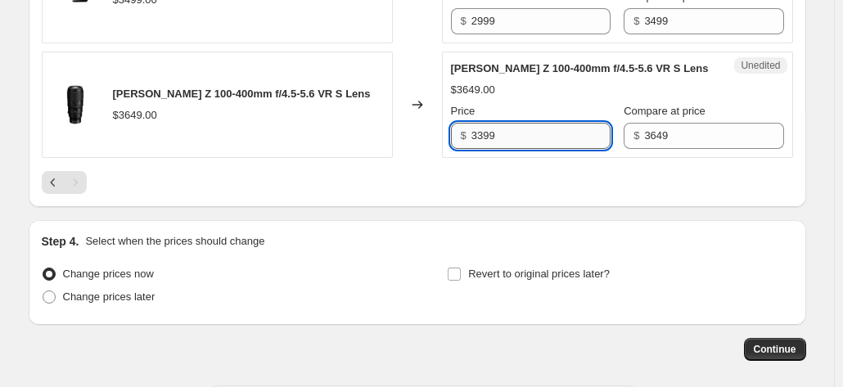
type input "3399"
click at [52, 304] on span at bounding box center [49, 297] width 13 height 13
click at [43, 291] on input "Change prices later" at bounding box center [43, 291] width 1 height 1
radio input "true"
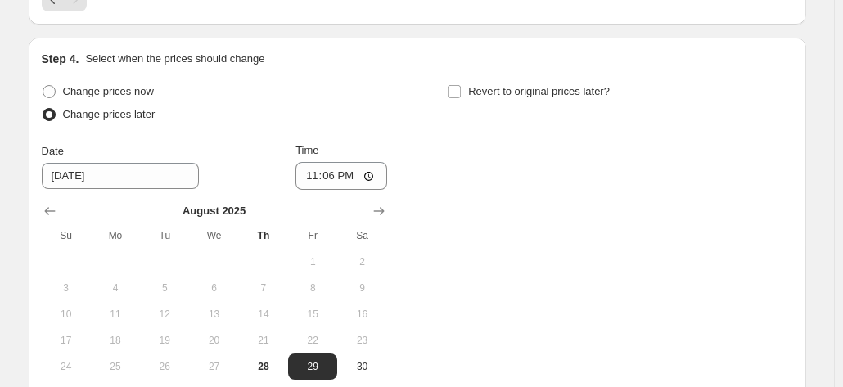
scroll to position [1678, 0]
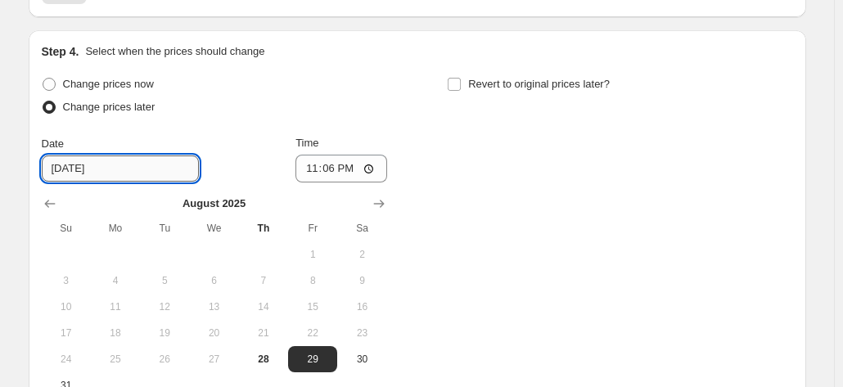
click at [79, 182] on input "[DATE]" at bounding box center [120, 169] width 157 height 26
click at [327, 183] on input "23:06" at bounding box center [342, 169] width 92 height 28
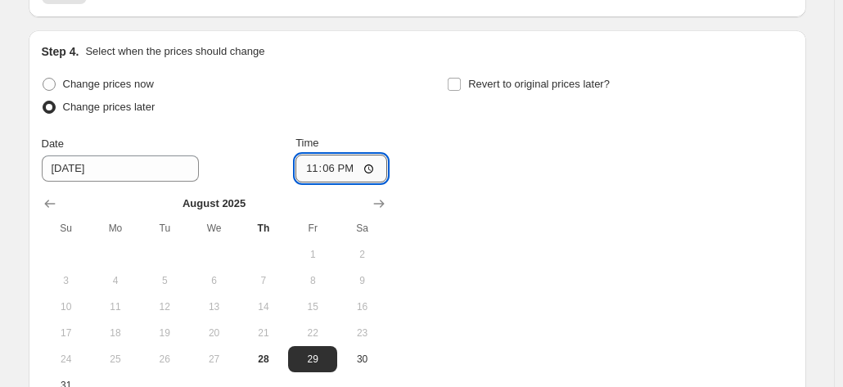
click at [316, 183] on input "23:06" at bounding box center [342, 169] width 92 height 28
type input "00:05"
click at [462, 92] on span at bounding box center [454, 84] width 15 height 15
click at [461, 91] on input "Revert to original prices later?" at bounding box center [454, 84] width 13 height 13
checkbox input "true"
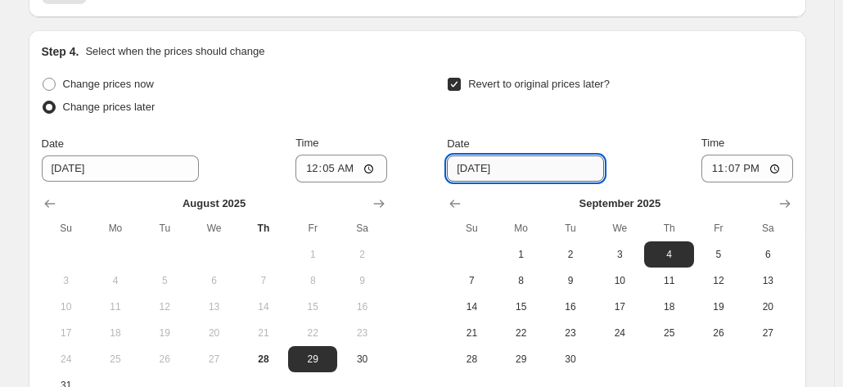
click at [483, 182] on input "[DATE]" at bounding box center [525, 169] width 157 height 26
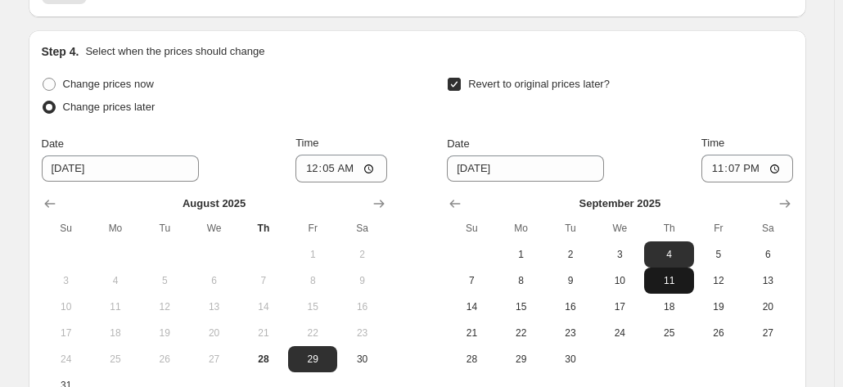
click at [681, 287] on span "11" at bounding box center [669, 280] width 36 height 13
type input "[DATE]"
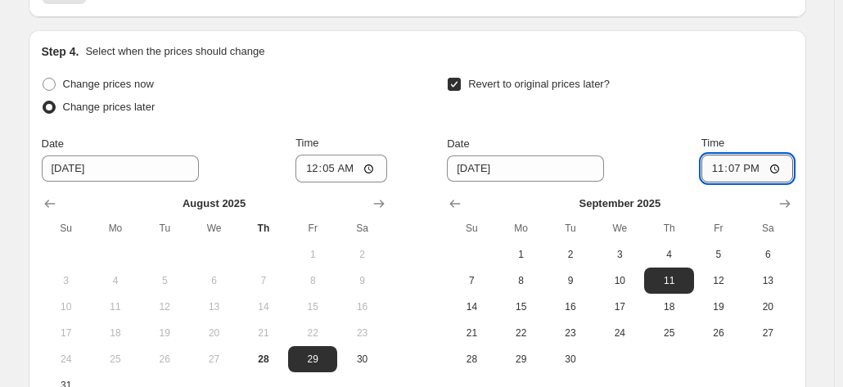
click at [741, 183] on input "23:07" at bounding box center [748, 169] width 92 height 28
type input "23:58"
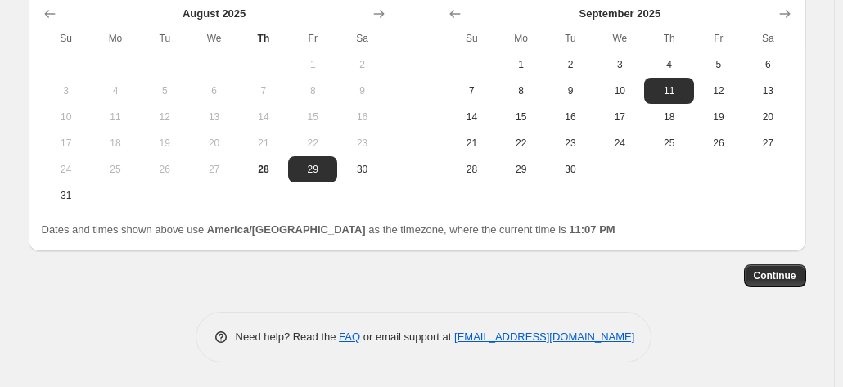
scroll to position [1876, 0]
click at [769, 287] on button "Continue" at bounding box center [775, 275] width 62 height 23
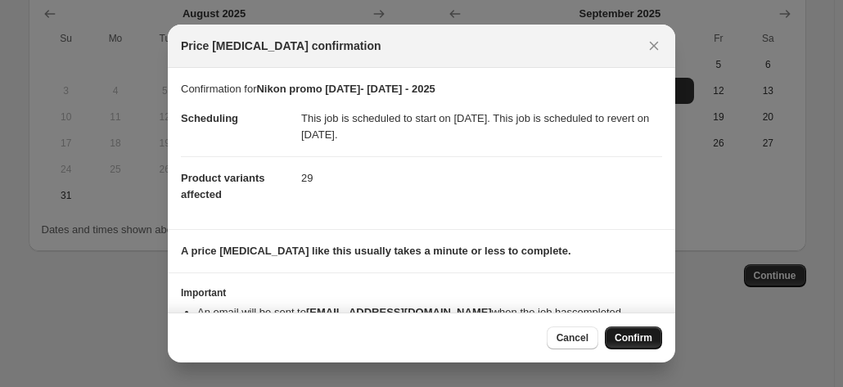
click at [646, 340] on span "Confirm" at bounding box center [634, 338] width 38 height 13
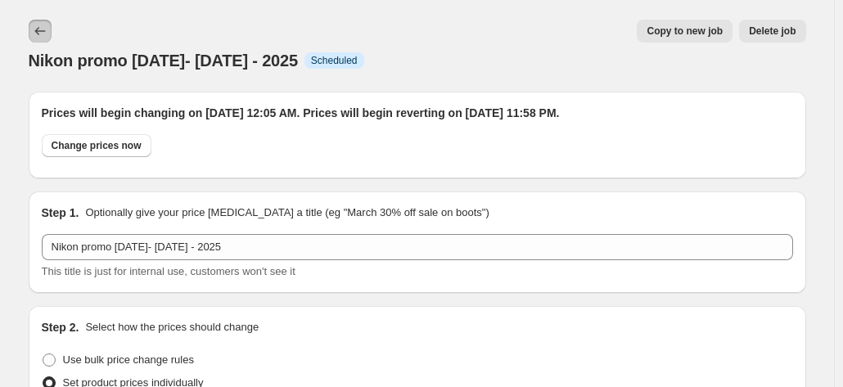
click at [44, 37] on icon "Price change jobs" at bounding box center [40, 31] width 16 height 16
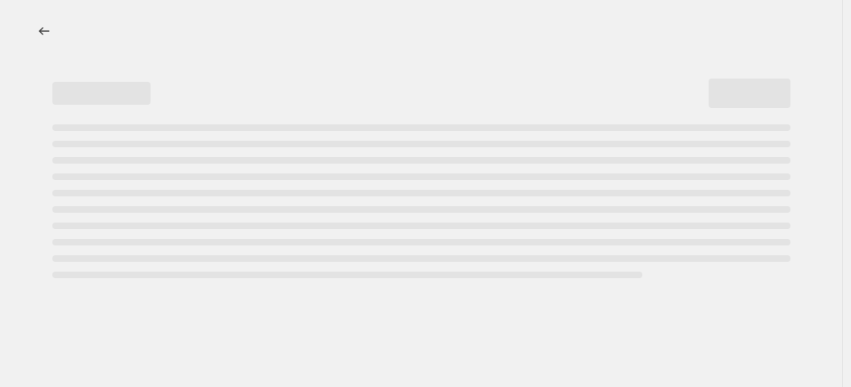
select select "percentage"
